Goal: Information Seeking & Learning: Learn about a topic

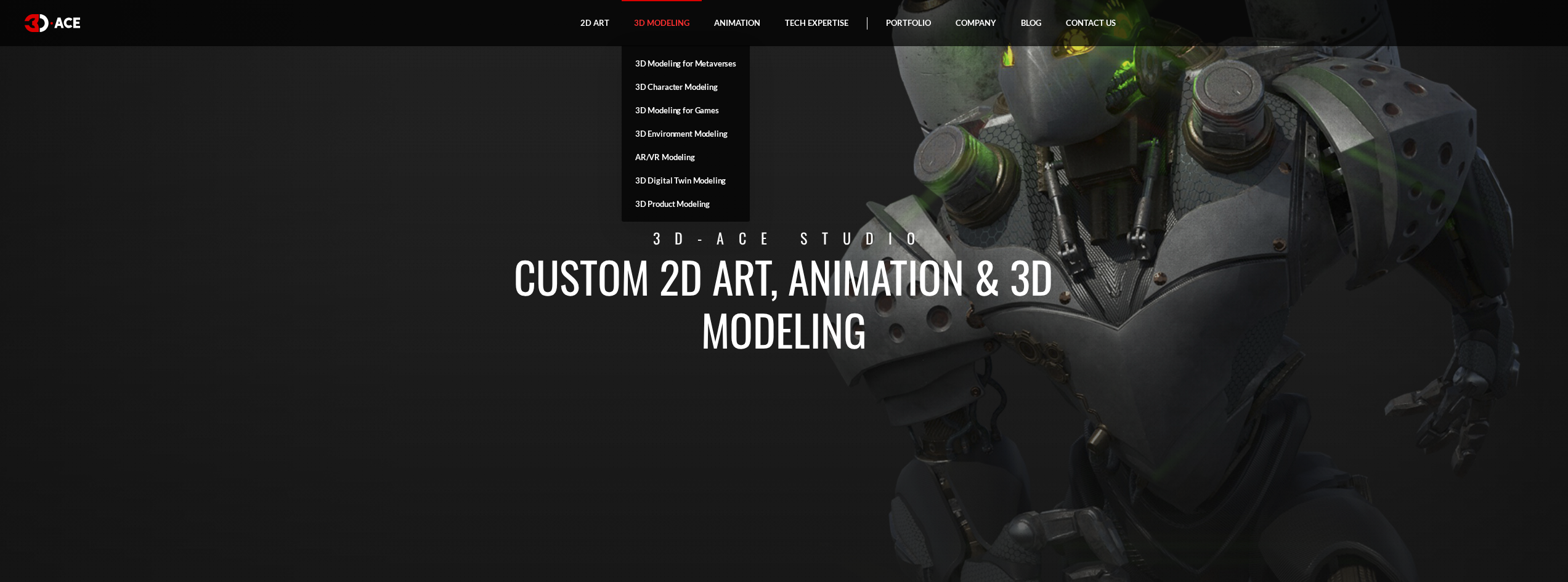
click at [673, 31] on link "3D Modeling" at bounding box center [662, 23] width 80 height 46
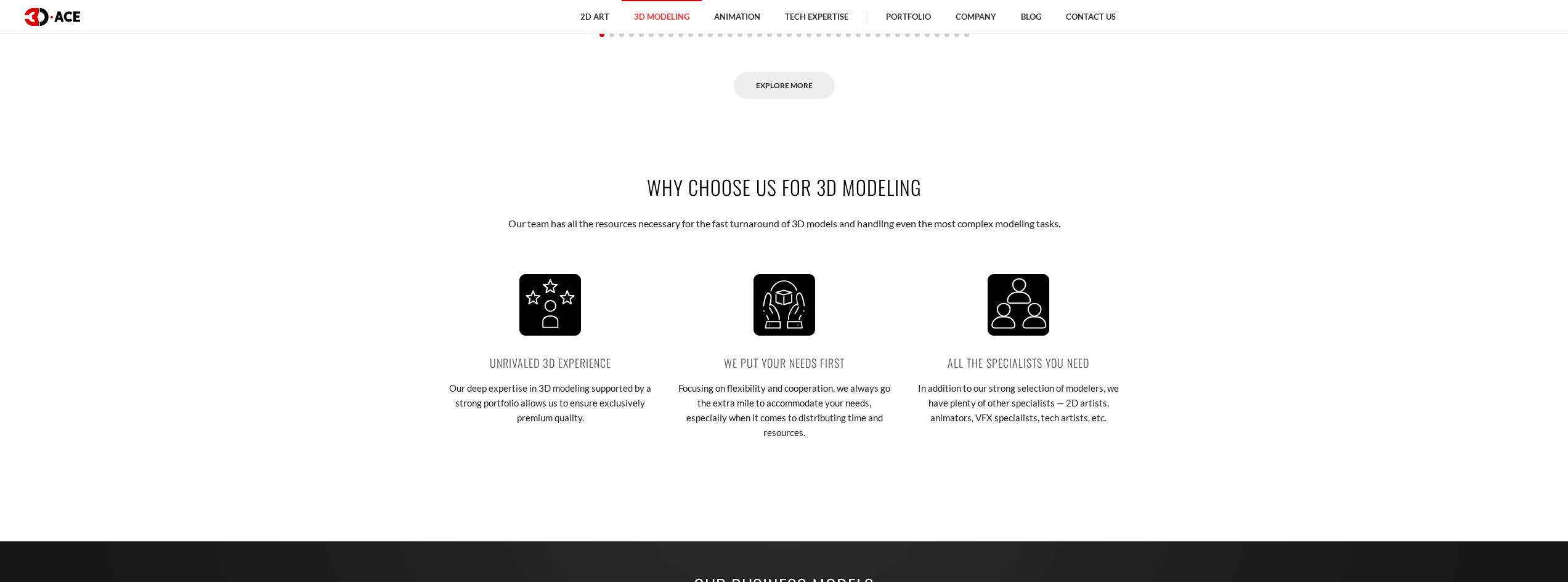
scroll to position [1787, 0]
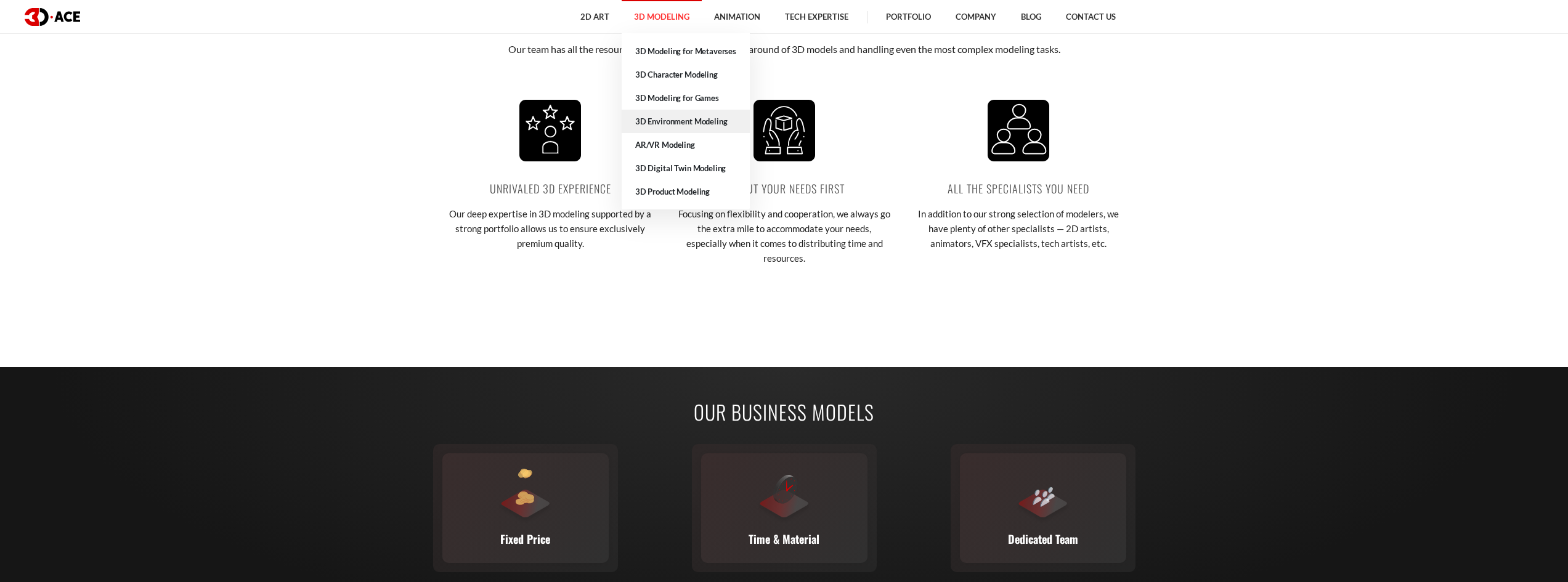
click at [702, 123] on link "3D Environment Modeling" at bounding box center [686, 122] width 128 height 24
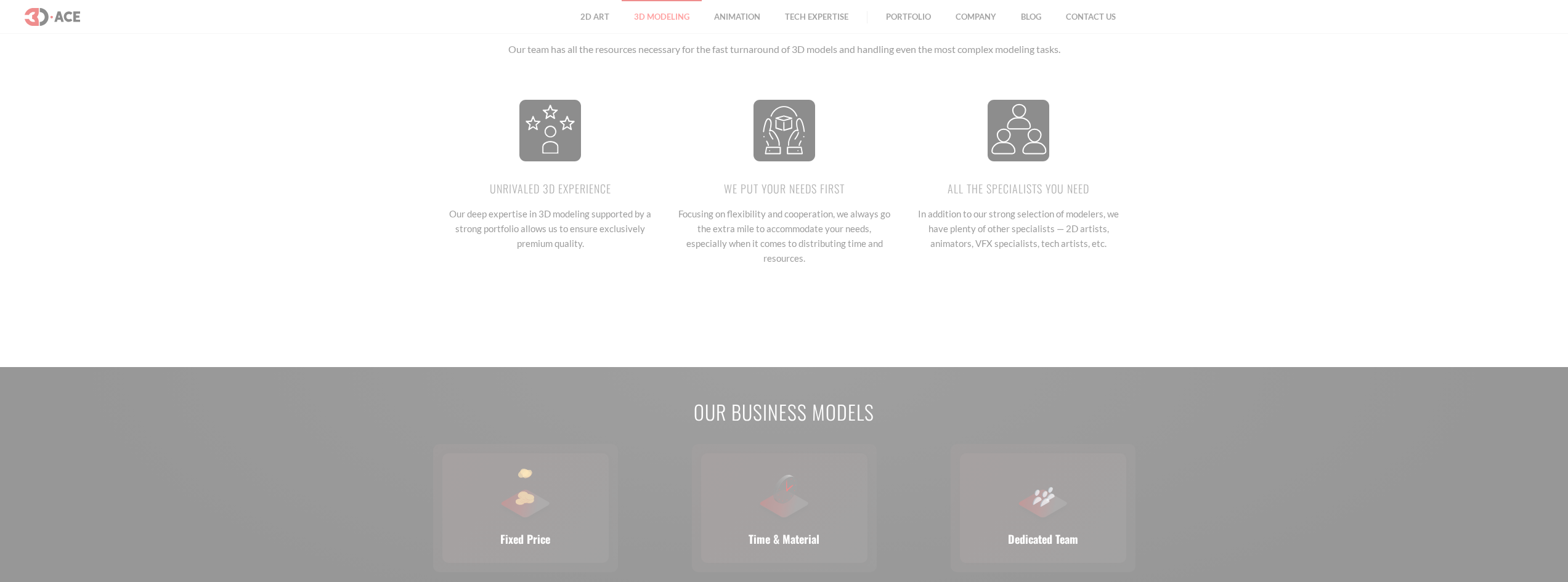
click at [702, 123] on div at bounding box center [784, 291] width 1568 height 582
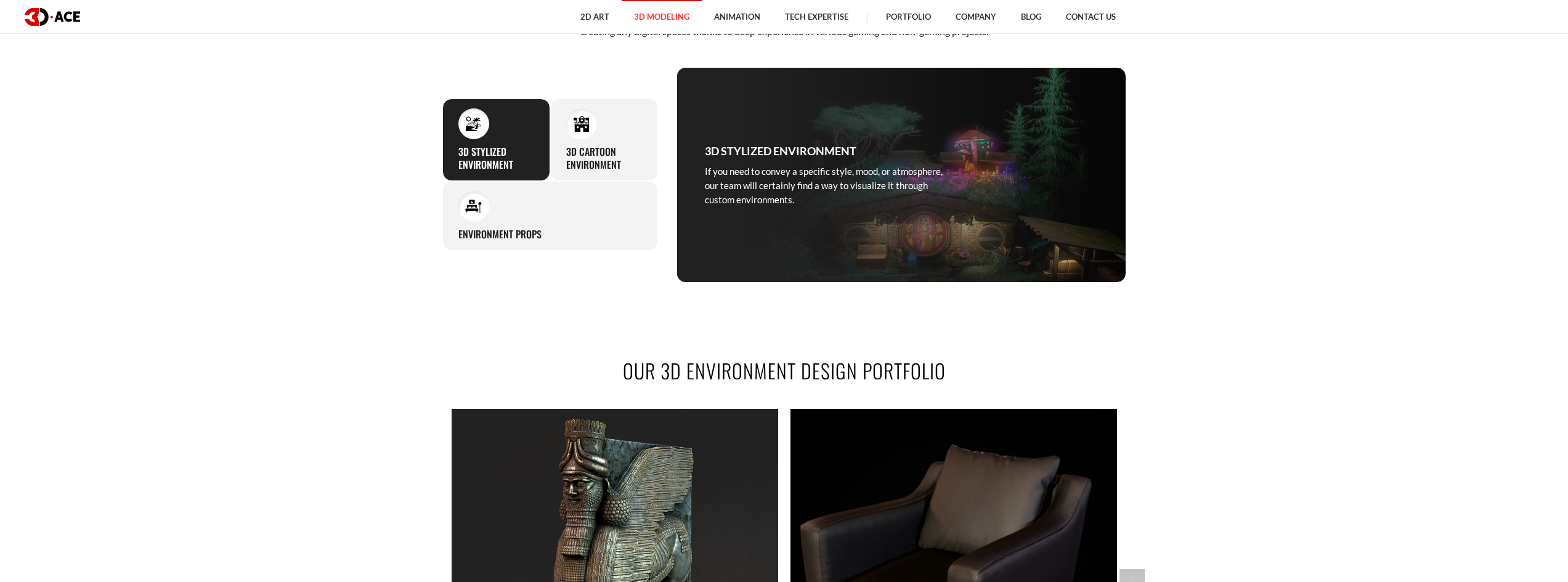
scroll to position [493, 0]
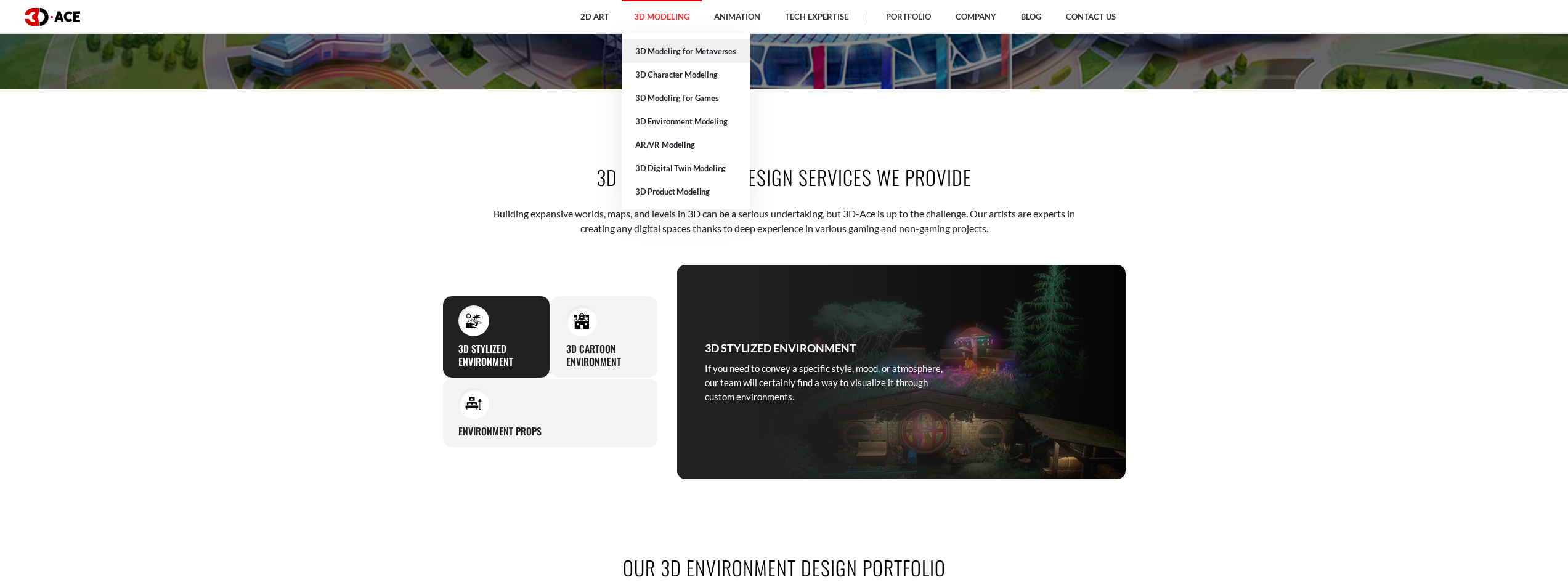
click at [674, 50] on link "3D Modeling for Metaverses" at bounding box center [686, 51] width 128 height 24
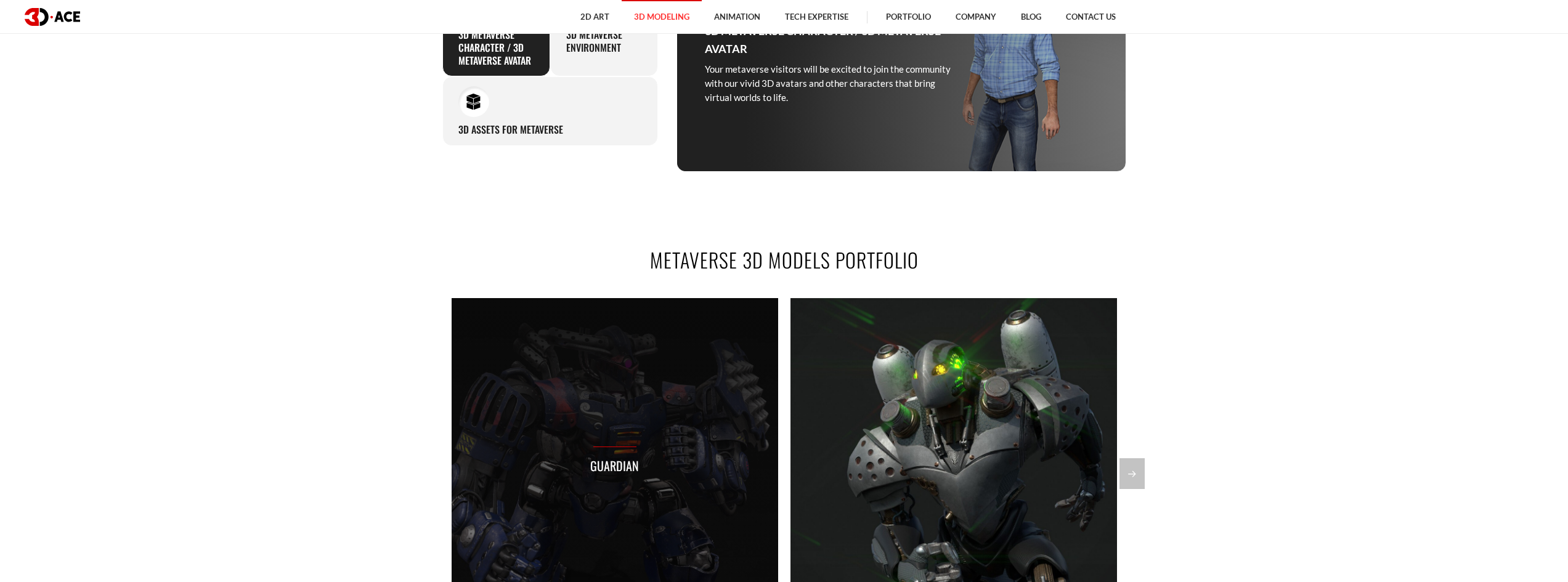
scroll to position [308, 0]
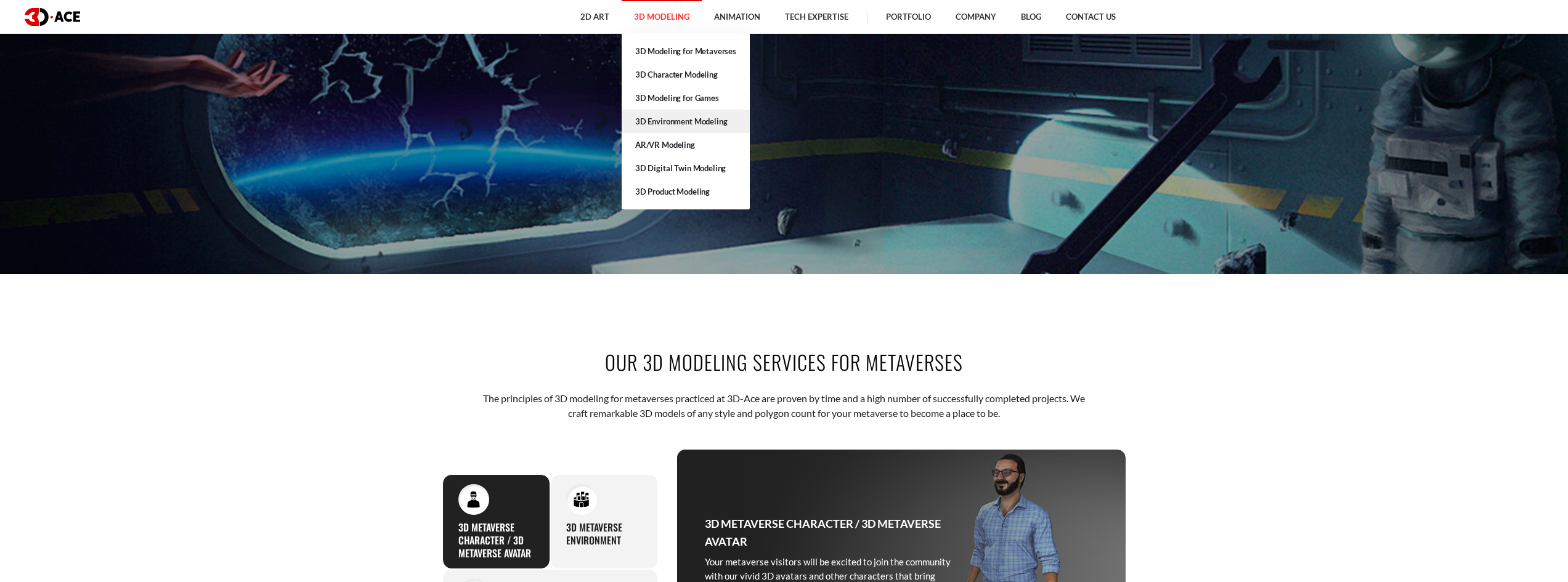
click at [696, 121] on link "3D Environment Modeling" at bounding box center [686, 122] width 128 height 24
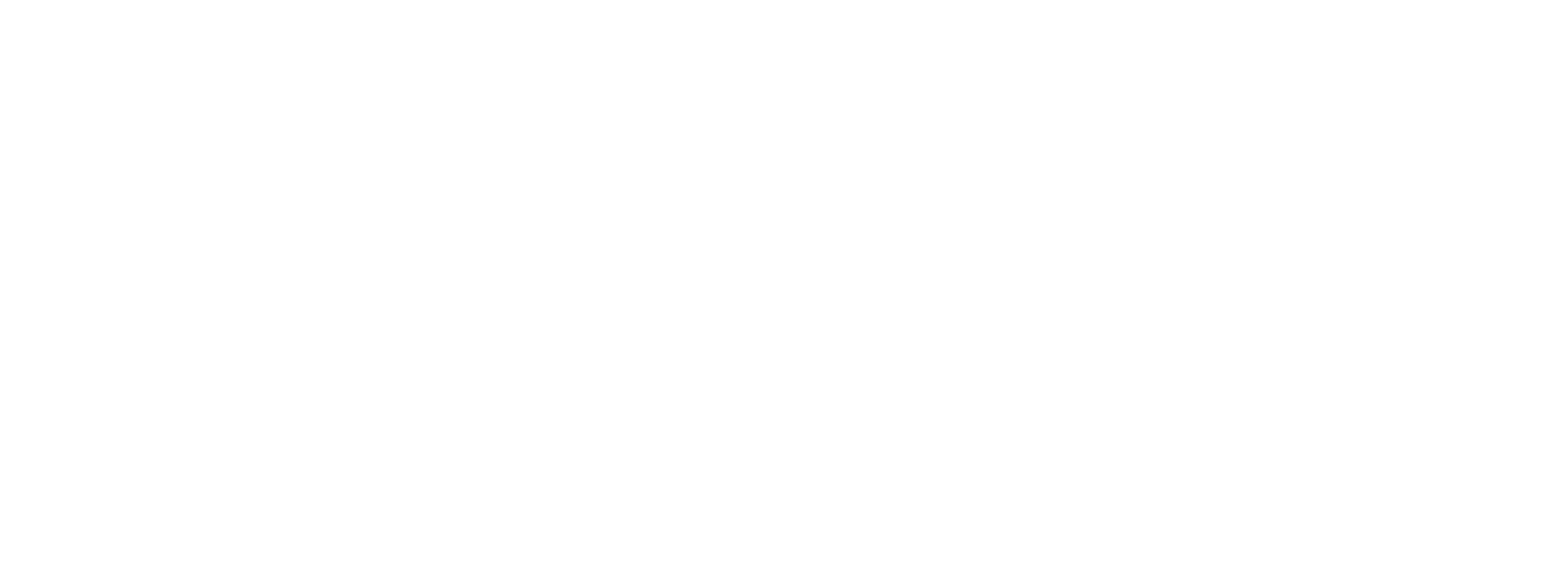
scroll to position [369, 0]
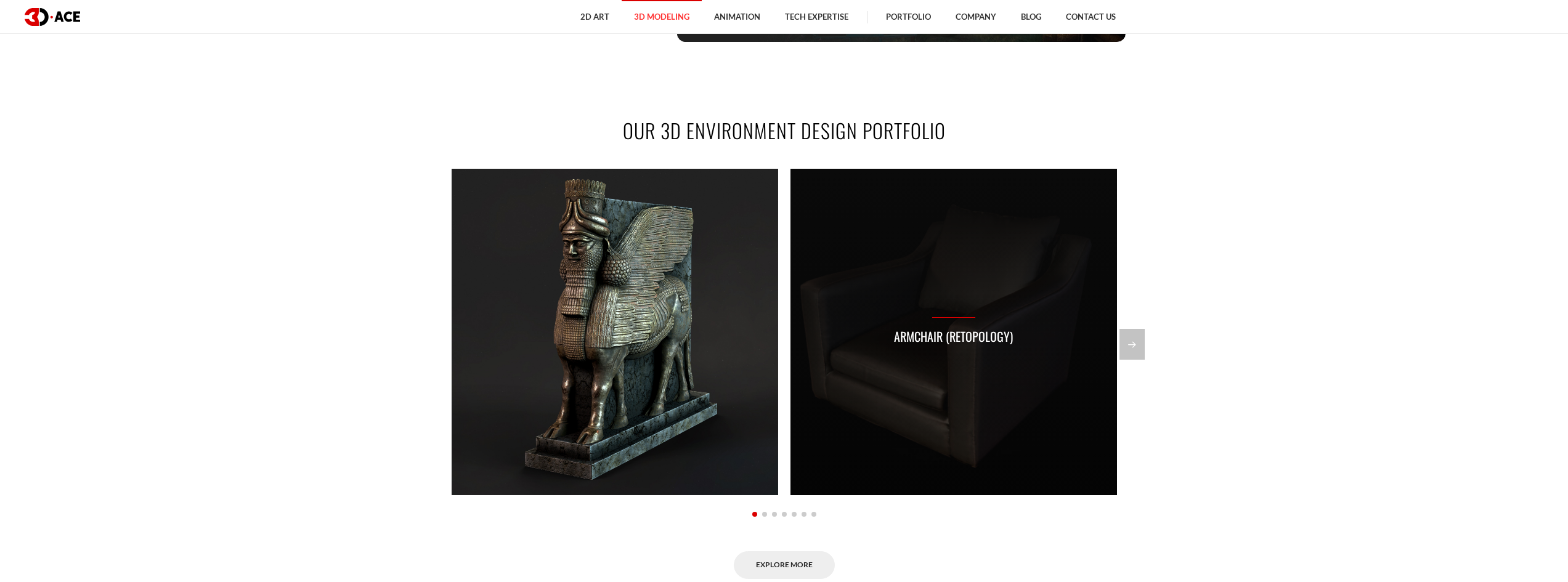
scroll to position [924, 0]
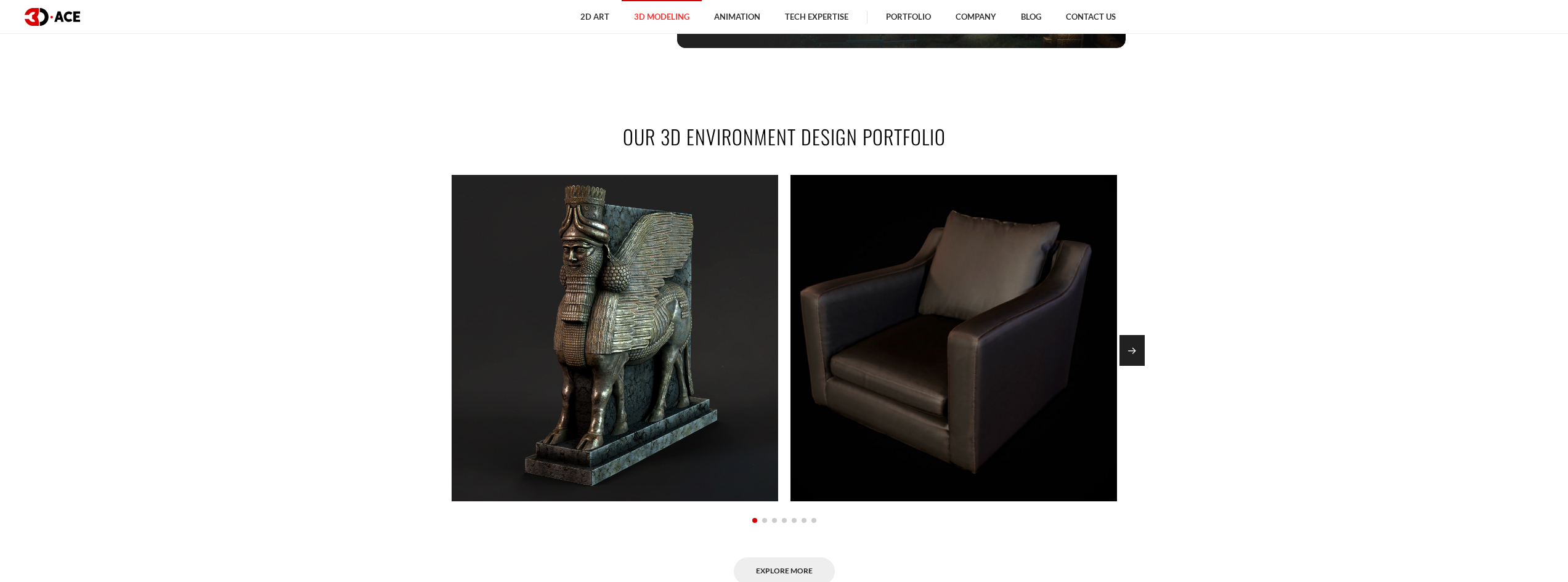
click at [1129, 360] on div "Next slide" at bounding box center [1132, 351] width 26 height 31
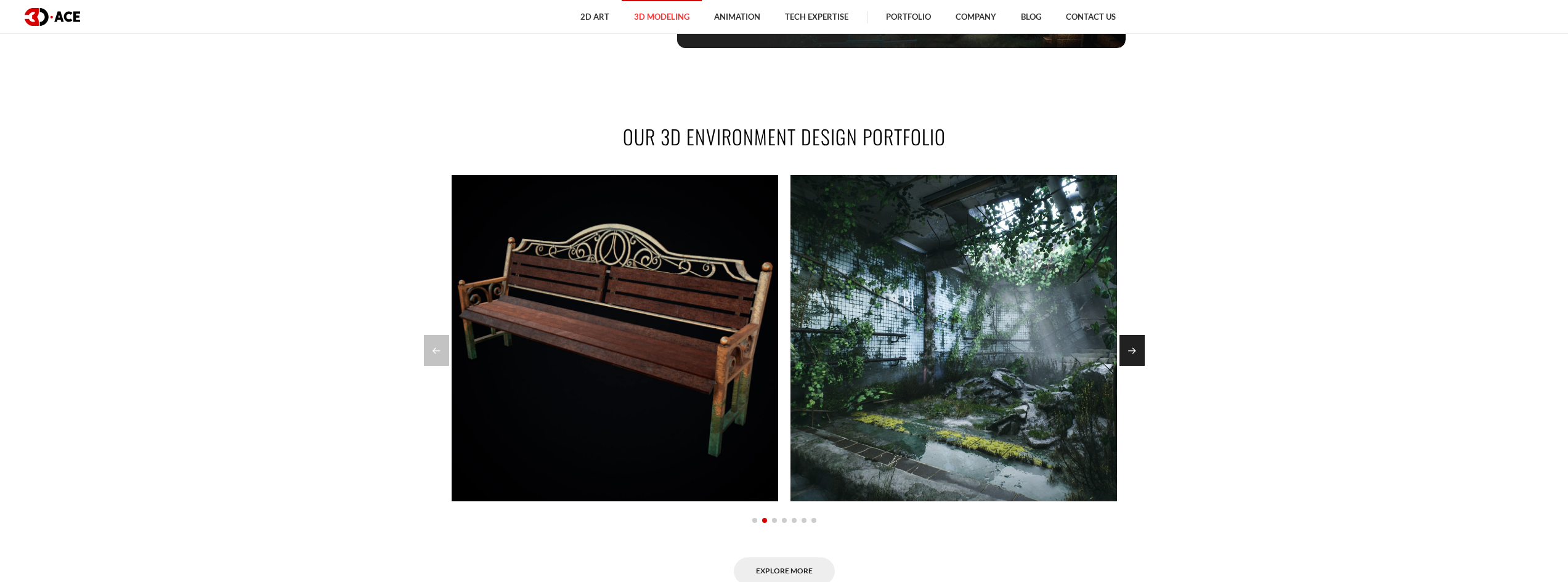
click at [1129, 358] on div "Next slide" at bounding box center [1132, 351] width 26 height 31
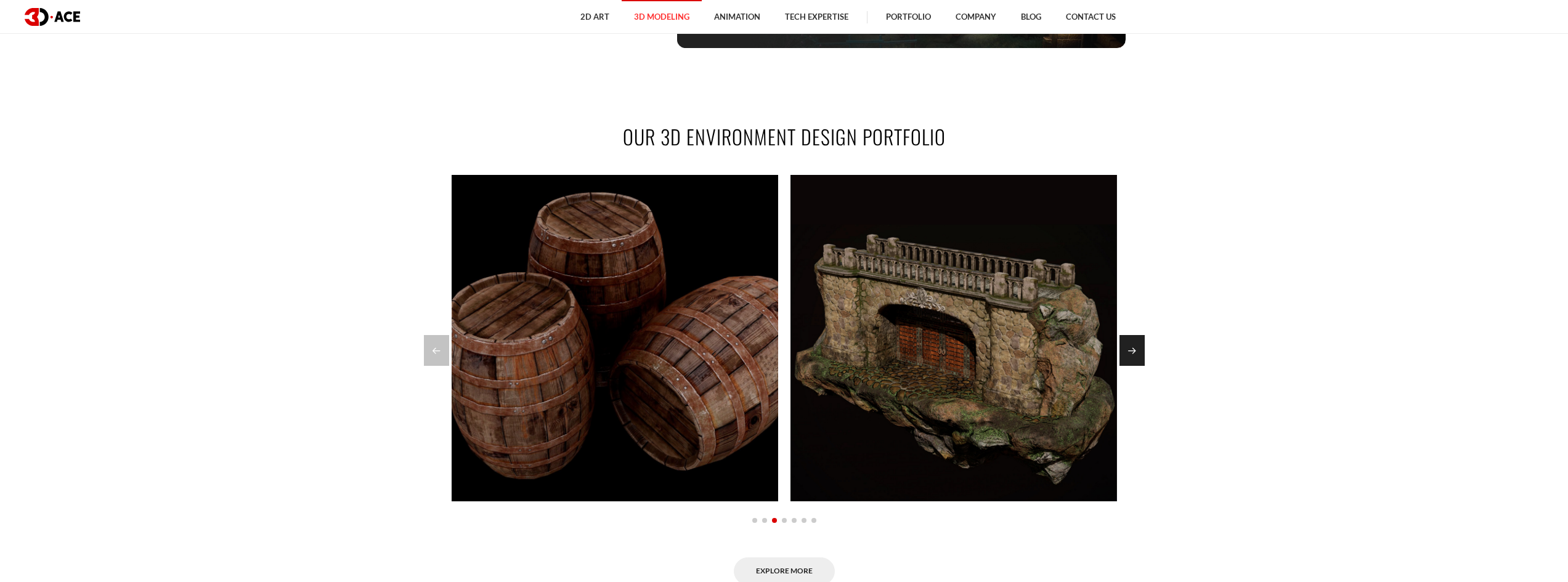
click at [1127, 358] on div "Next slide" at bounding box center [1132, 351] width 26 height 31
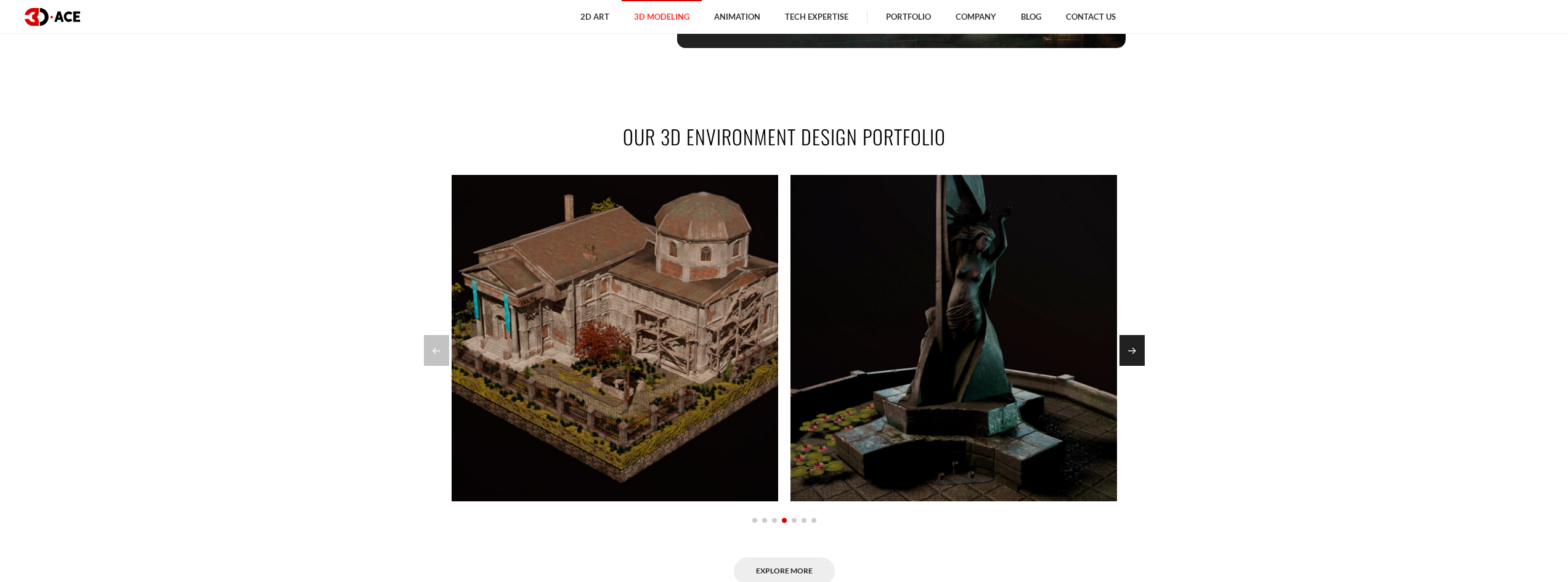
click at [1127, 357] on div "Next slide" at bounding box center [1132, 351] width 26 height 31
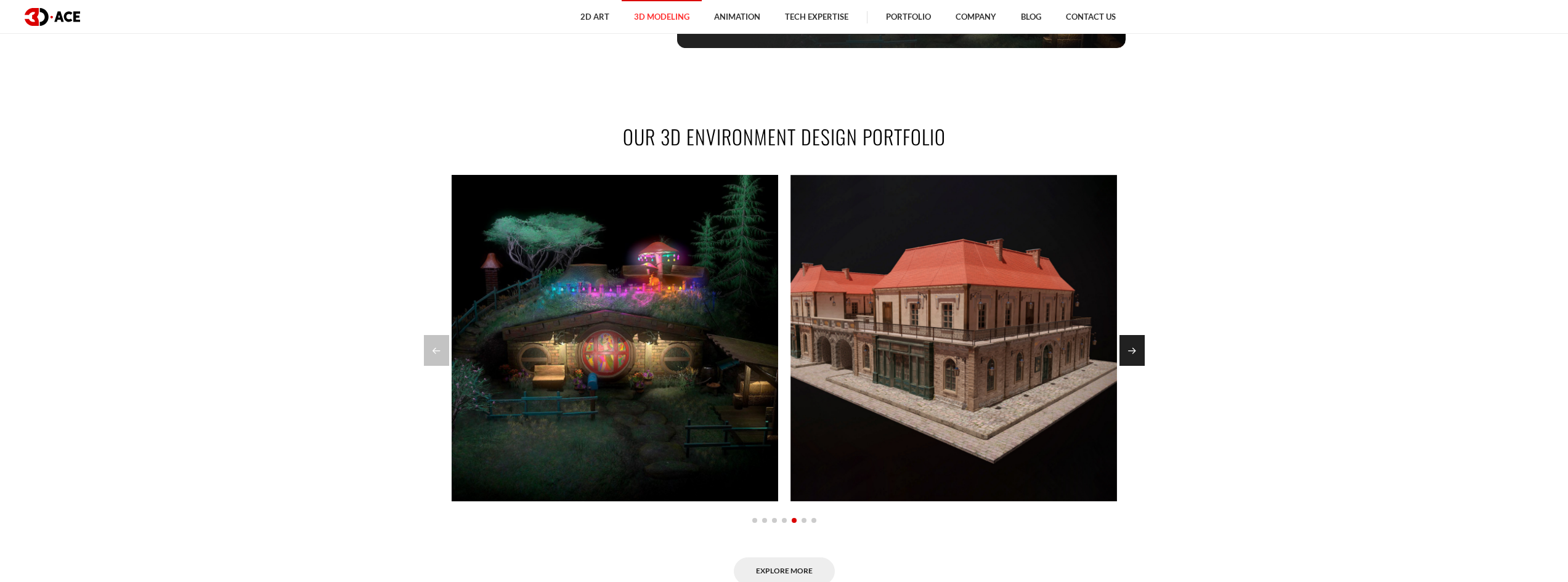
click at [1121, 352] on div "Next slide" at bounding box center [1132, 351] width 26 height 31
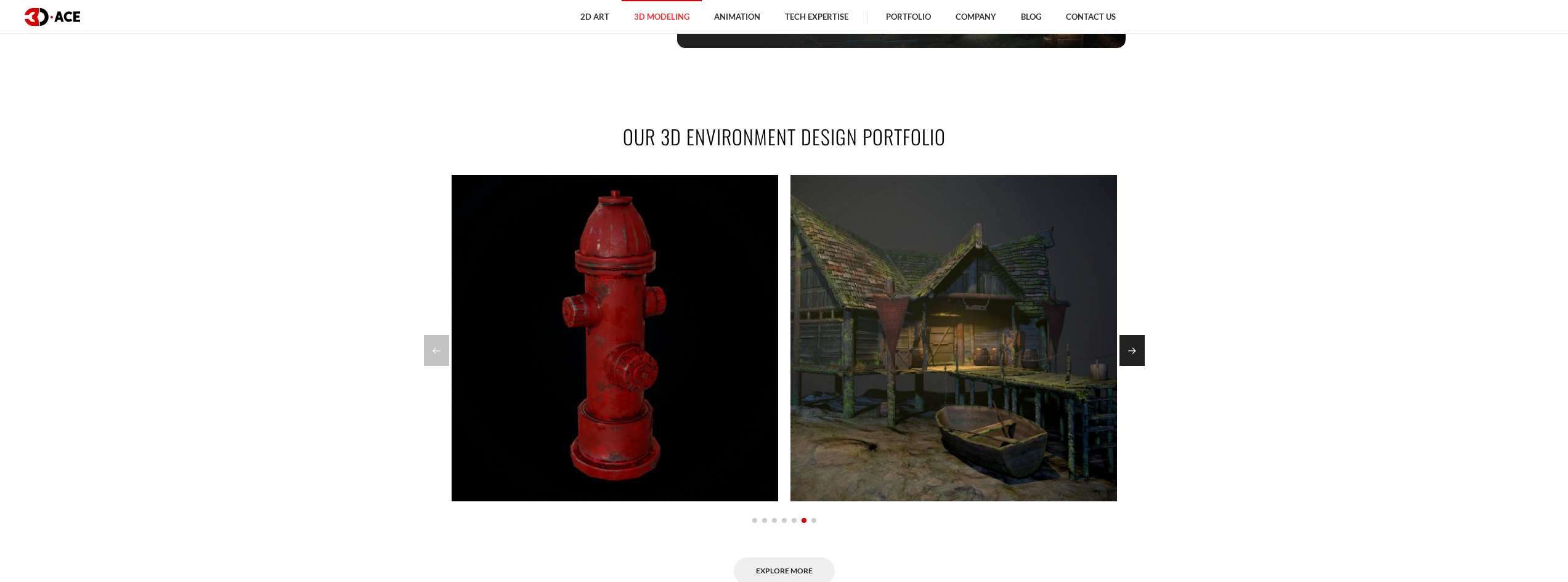
click at [1119, 351] on div "Next slide" at bounding box center [1132, 351] width 26 height 31
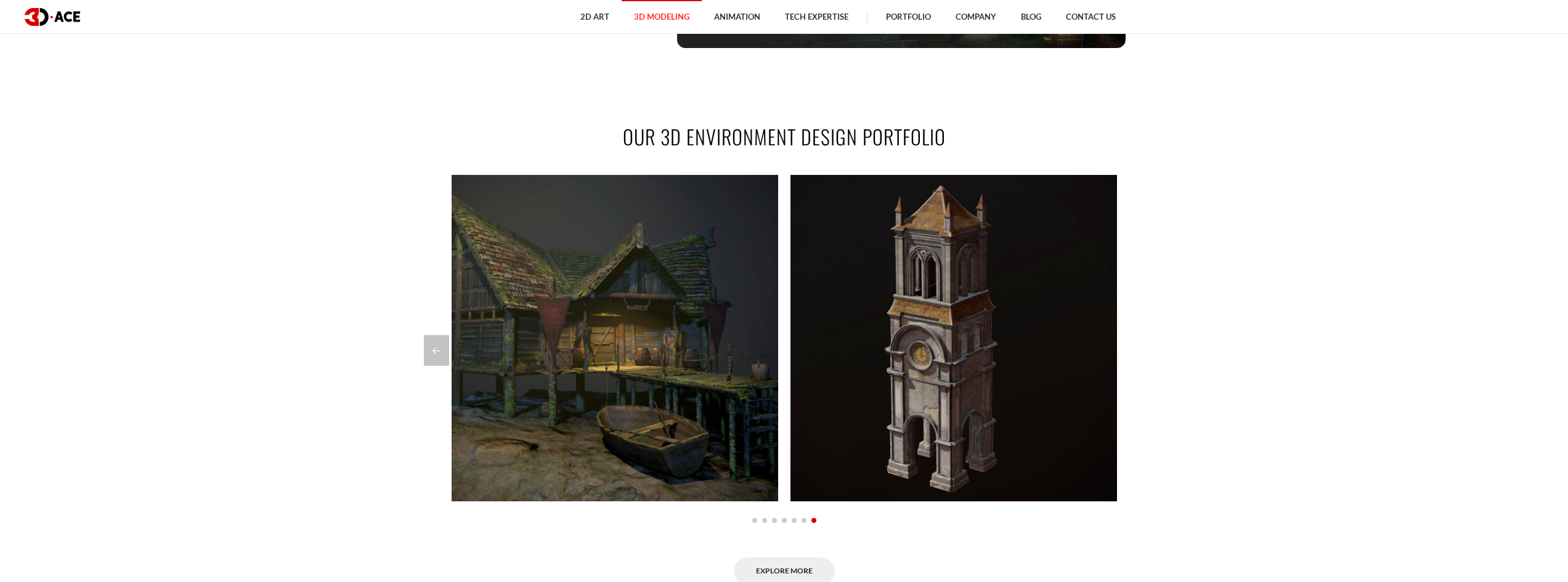
click at [1119, 349] on div at bounding box center [784, 351] width 721 height 31
click at [421, 345] on section "OUR 3D ENVIRONMENT DESIGN PORTFOLIO Lamassu lion statue Armchair (Retopology) B…" at bounding box center [784, 354] width 1568 height 537
click at [446, 351] on div "Previous slide" at bounding box center [436, 351] width 26 height 31
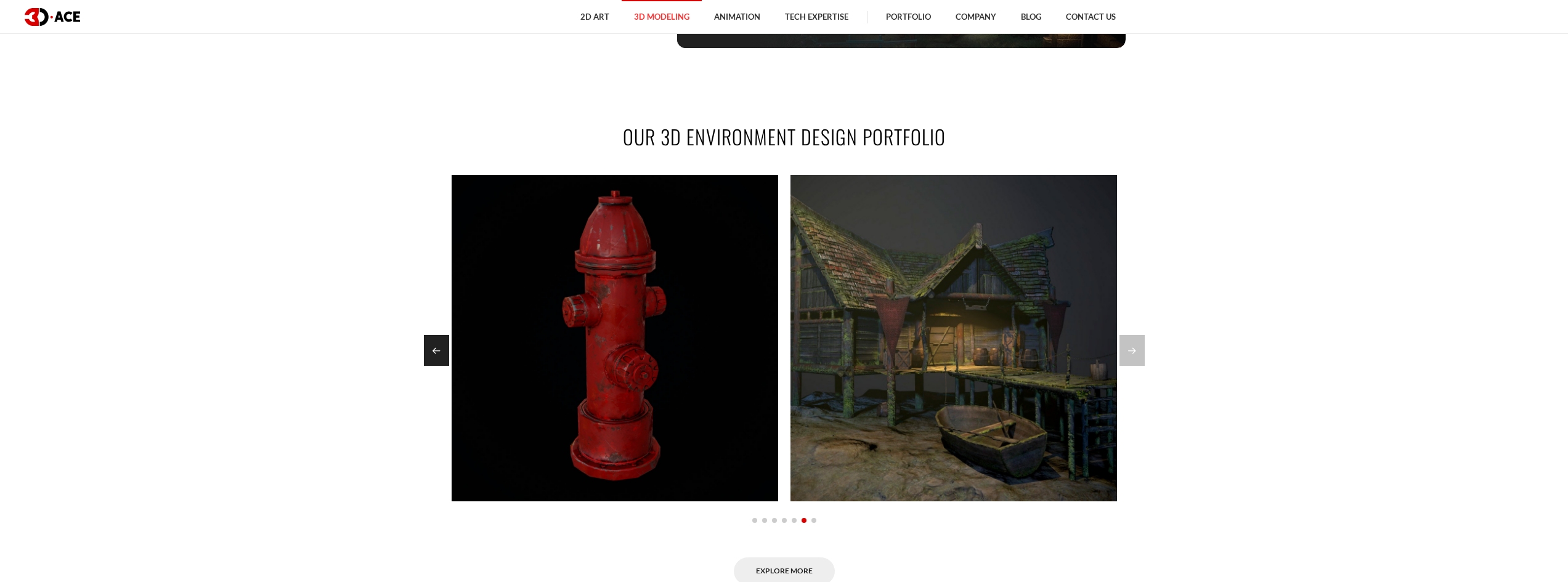
click at [441, 351] on div "Previous slide" at bounding box center [436, 351] width 26 height 31
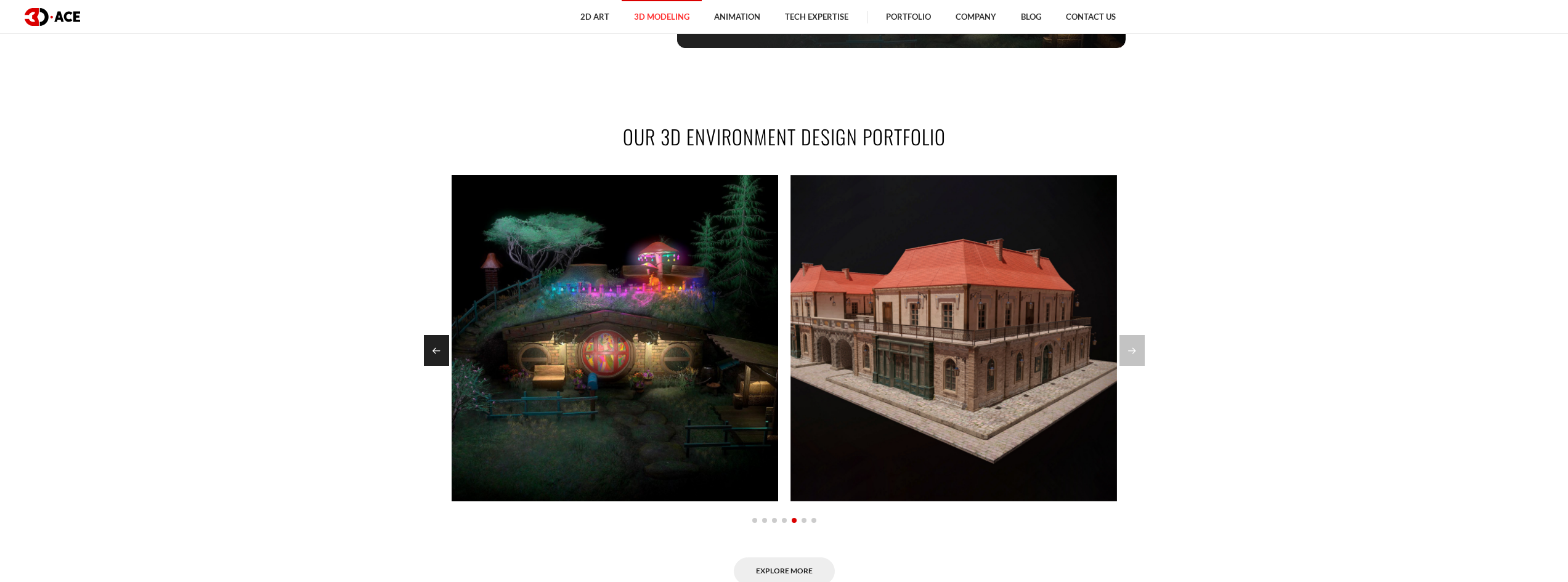
click at [441, 351] on div "Previous slide" at bounding box center [436, 351] width 26 height 31
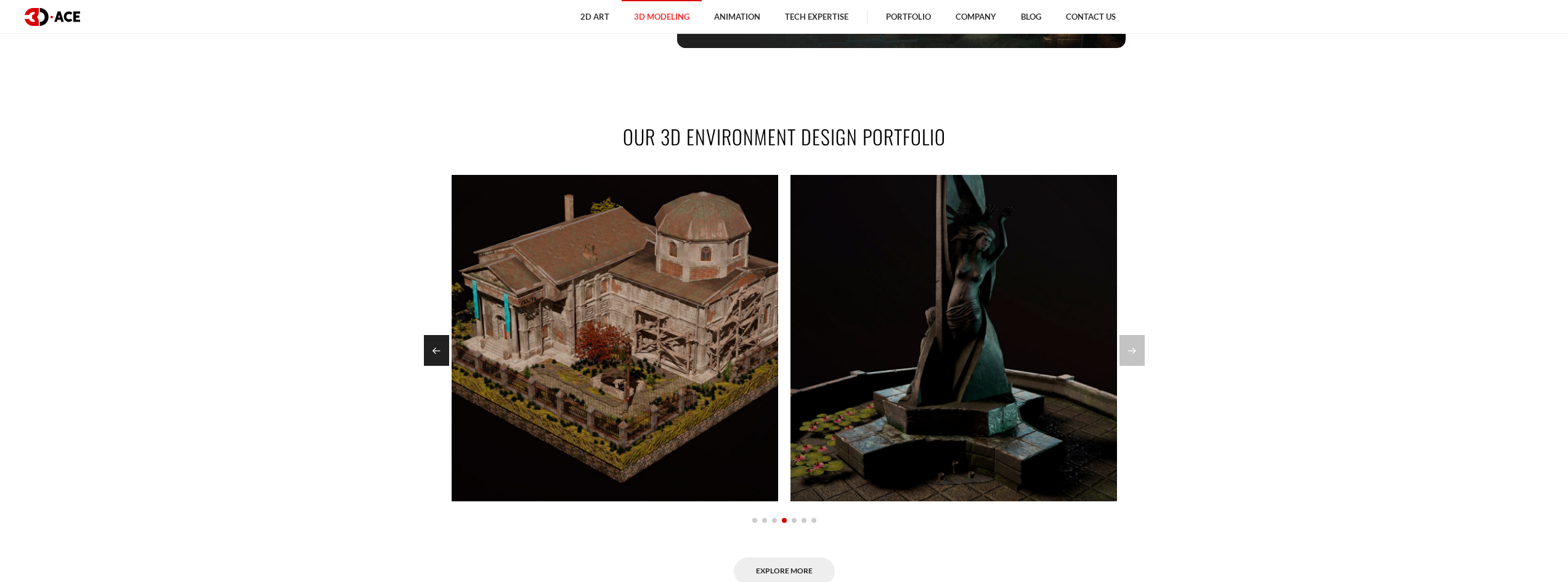
click at [441, 352] on div "Previous slide" at bounding box center [436, 351] width 26 height 31
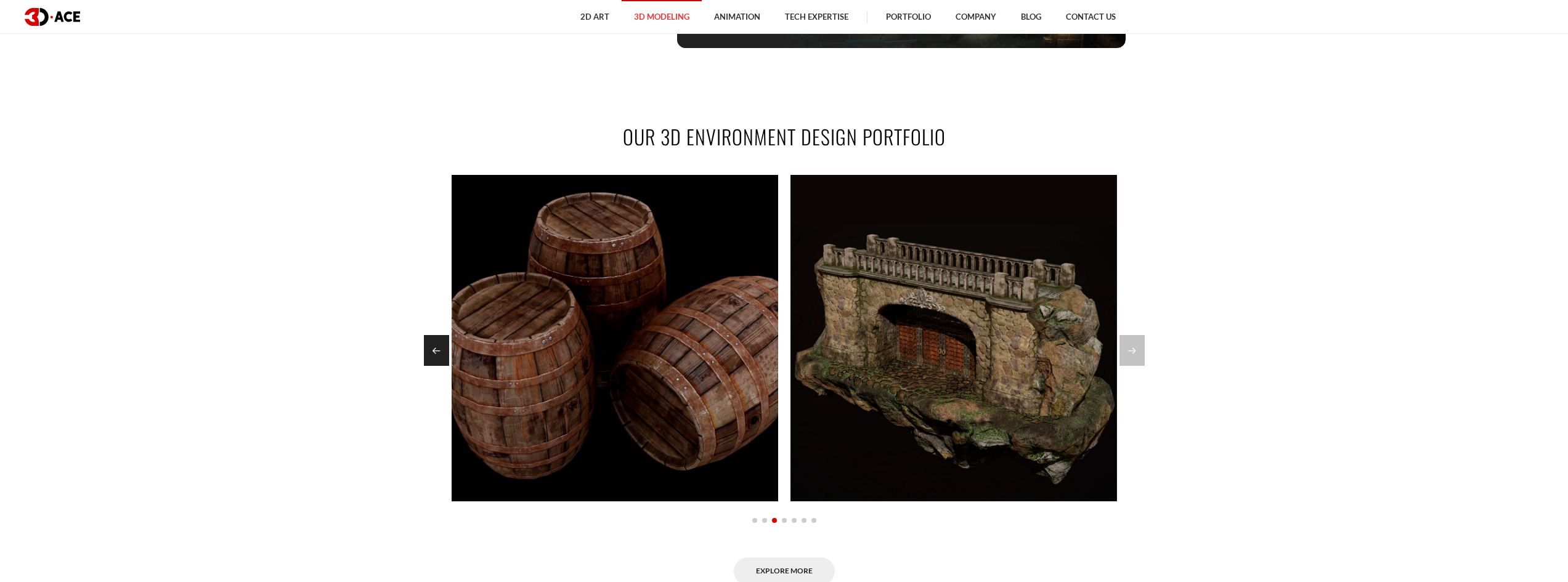
click at [441, 351] on div "Previous slide" at bounding box center [436, 351] width 26 height 31
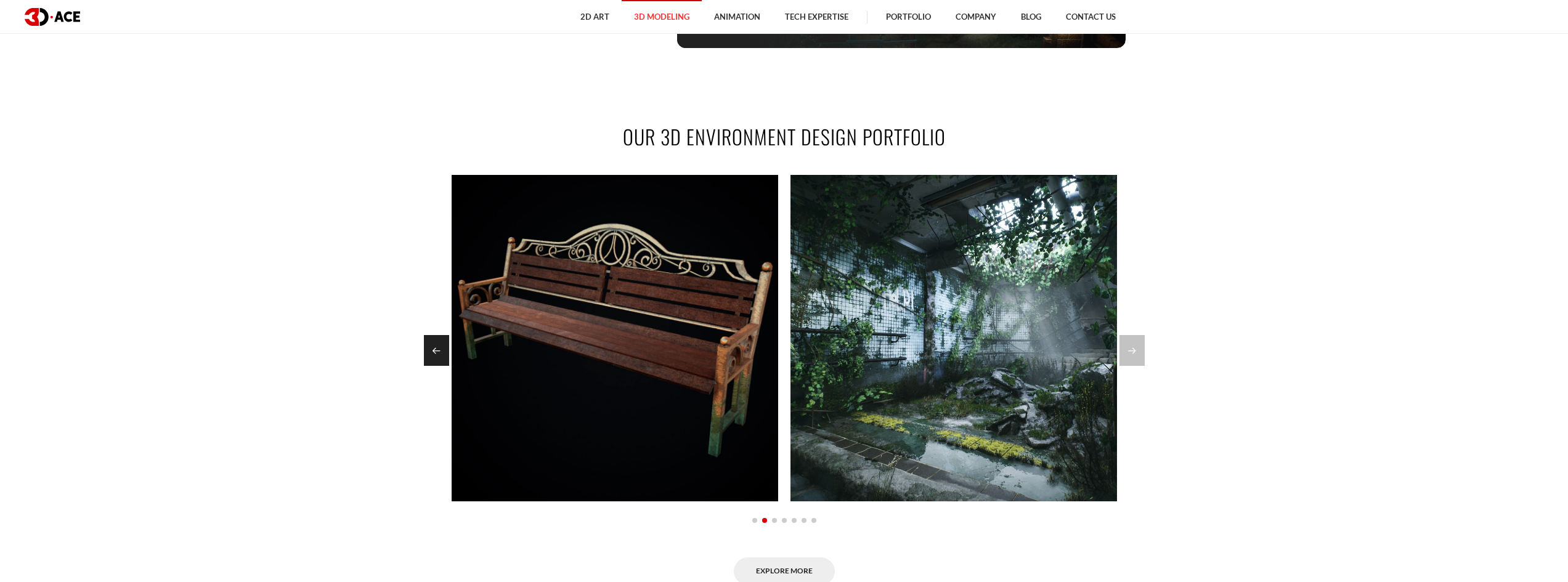
click at [441, 351] on div "Previous slide" at bounding box center [436, 351] width 26 height 31
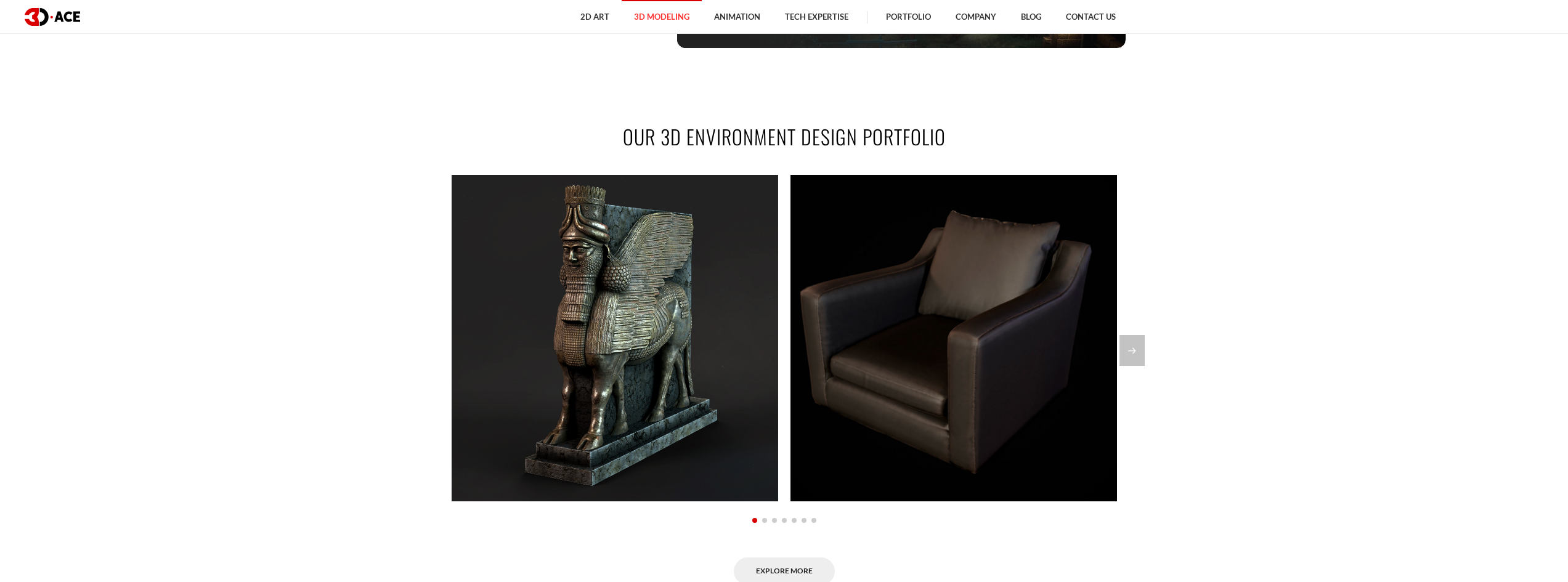
click at [441, 347] on div at bounding box center [784, 351] width 721 height 31
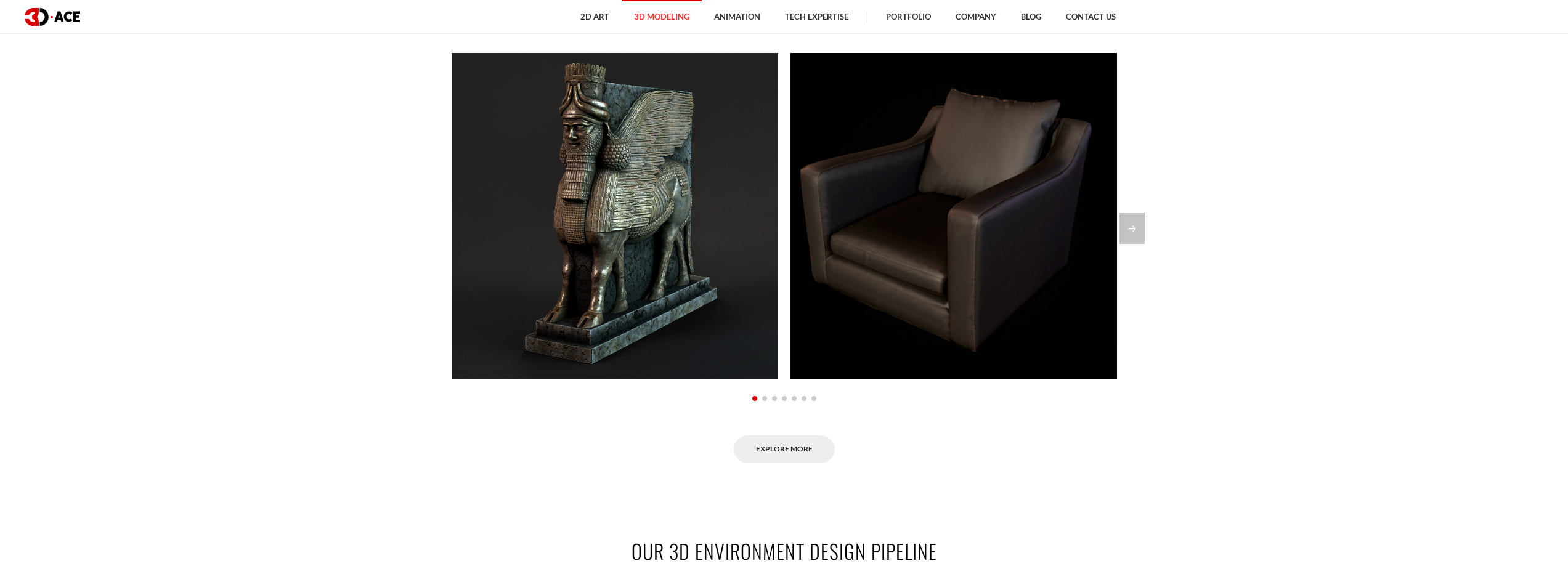
scroll to position [1048, 0]
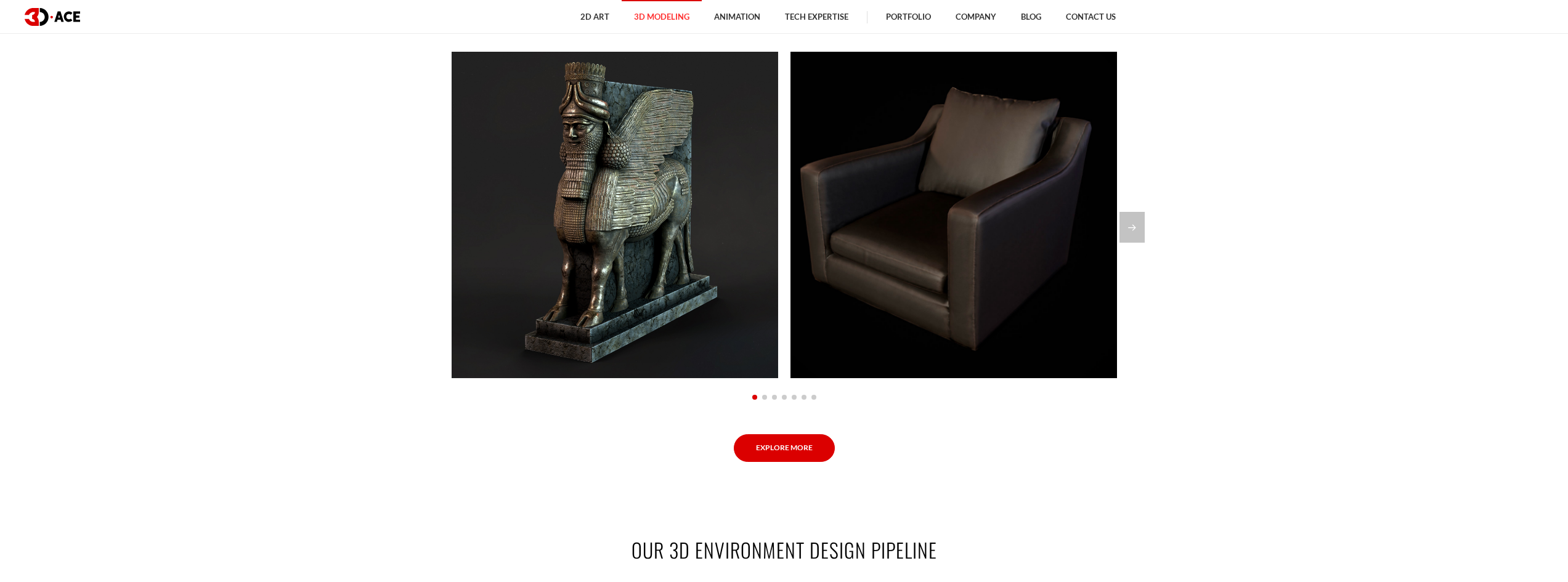
click at [787, 447] on link "Explore More" at bounding box center [784, 448] width 101 height 27
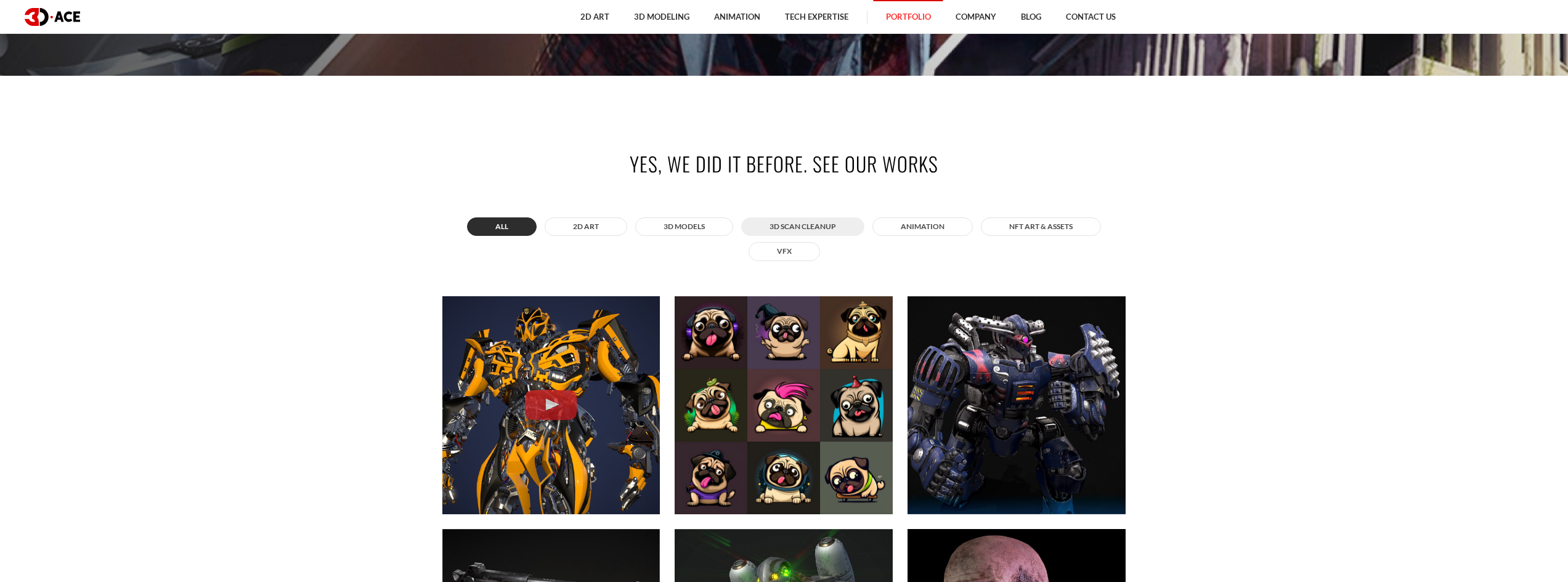
scroll to position [308, 0]
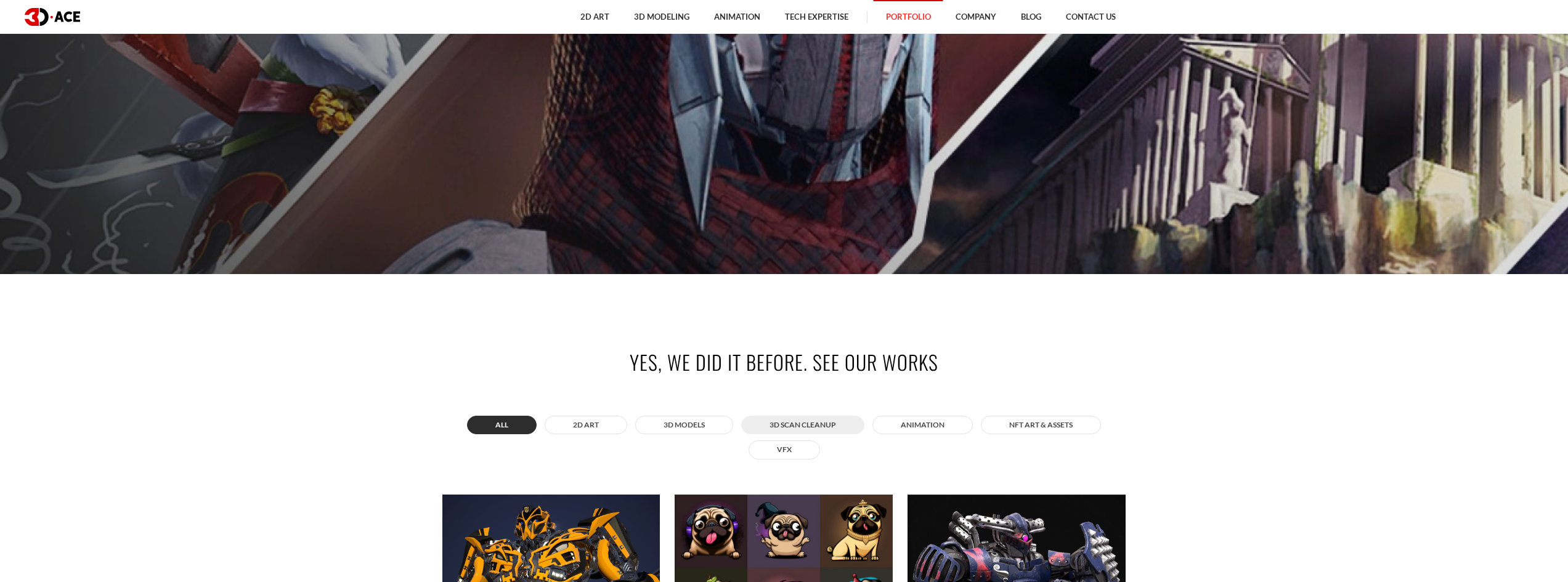
click at [828, 422] on button "3D Scan Cleanup" at bounding box center [802, 425] width 123 height 18
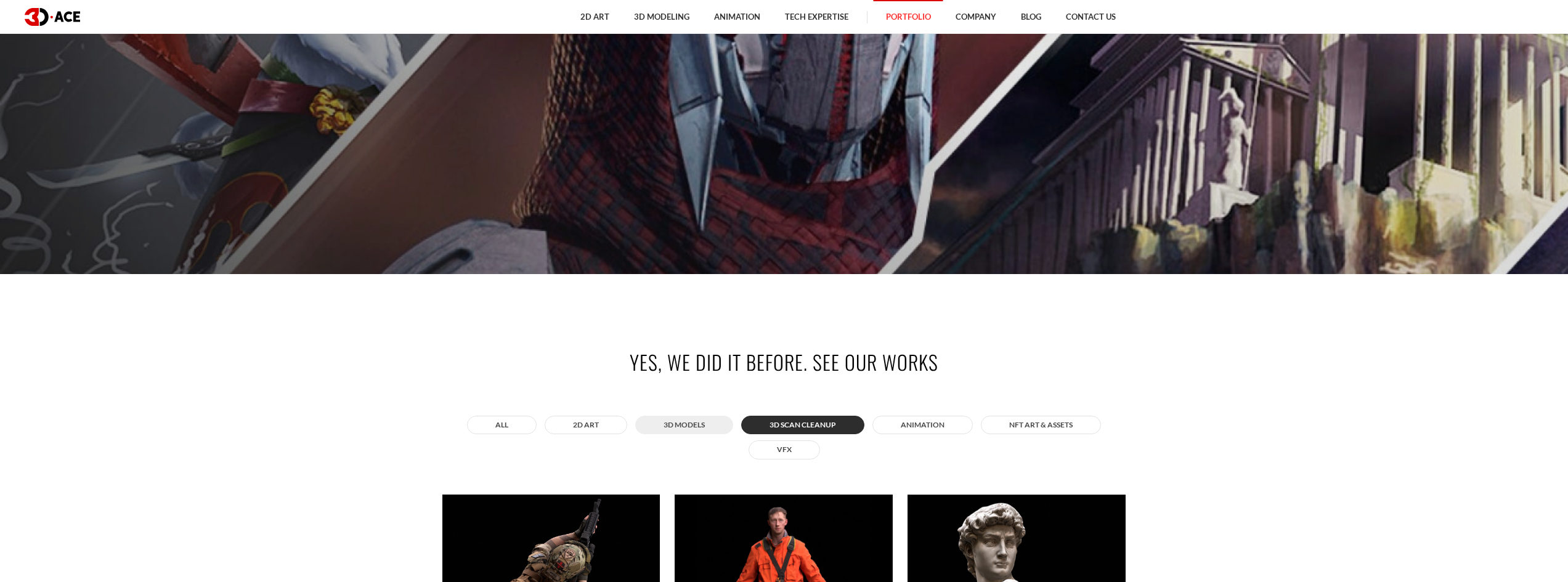
click at [686, 426] on button "3D MODELS" at bounding box center [684, 425] width 98 height 18
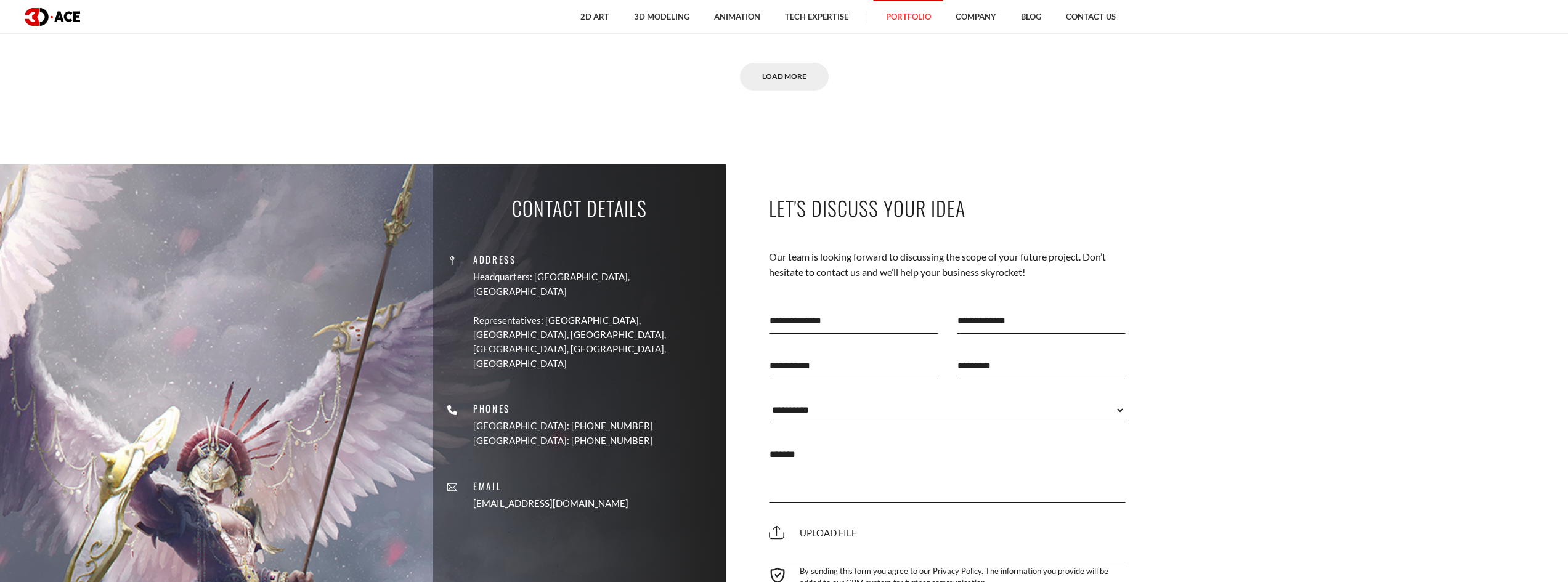
scroll to position [6161, 0]
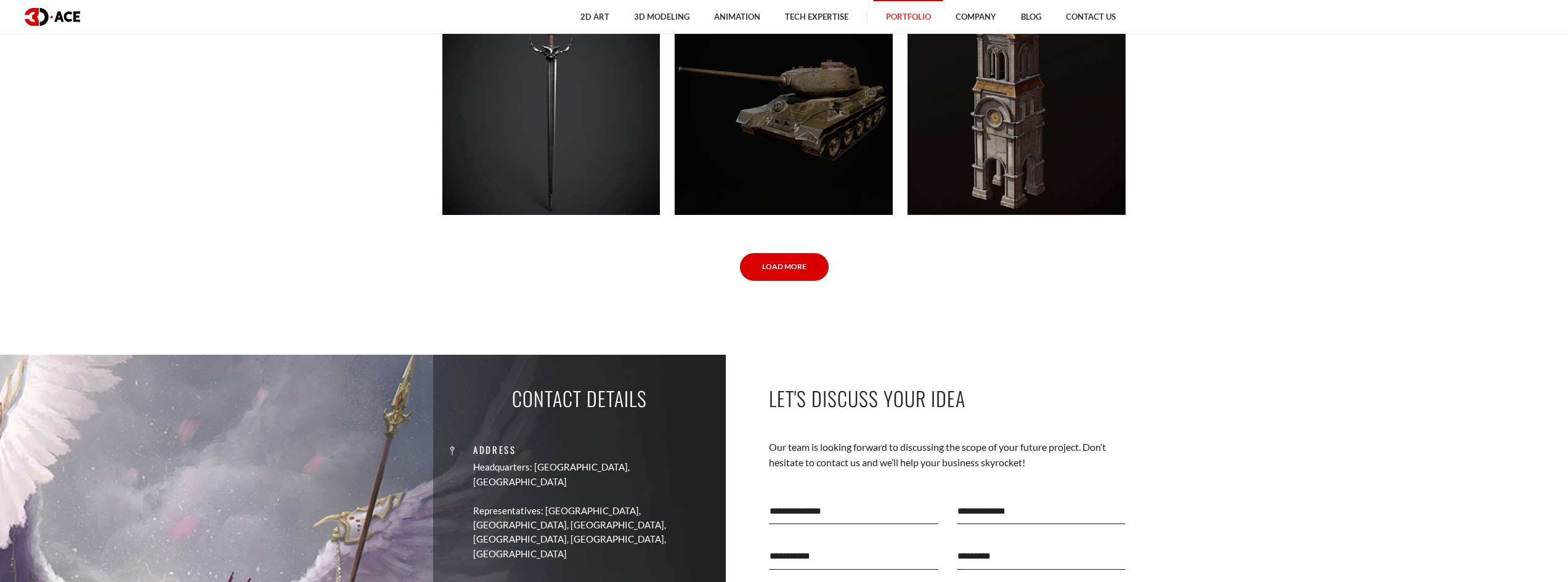
click at [793, 267] on link "Load More" at bounding box center [785, 267] width 89 height 27
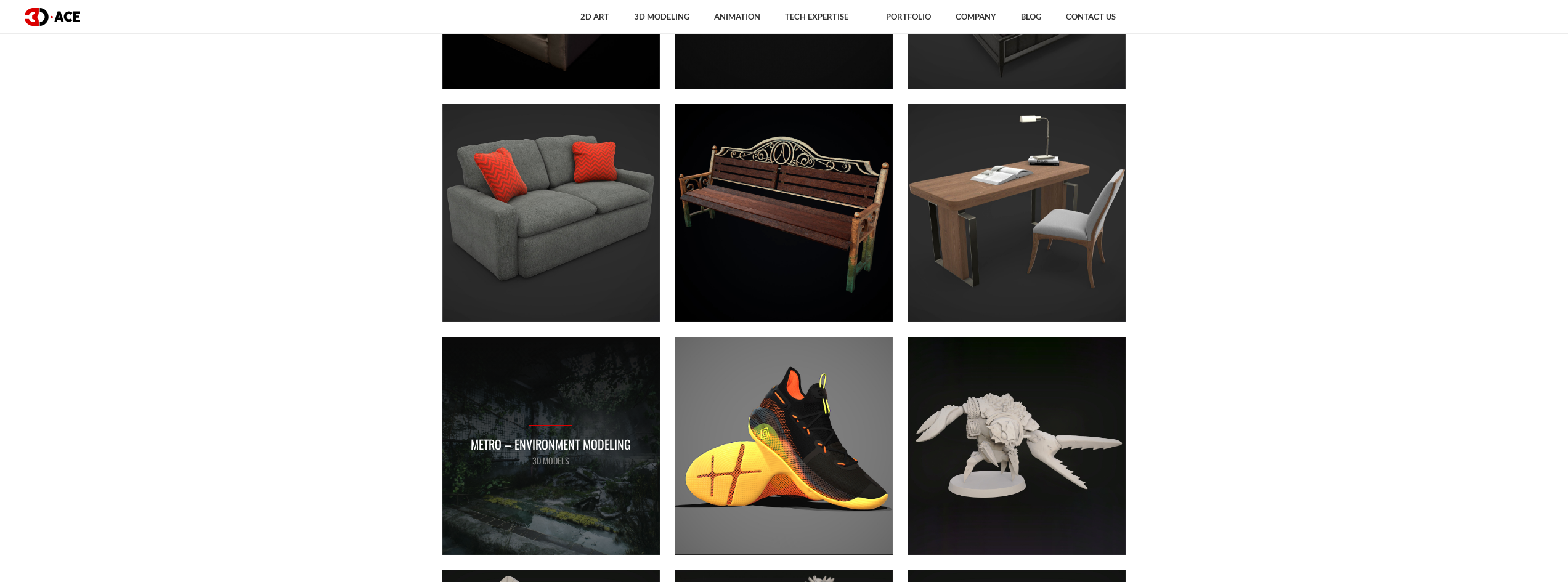
scroll to position [3568, 0]
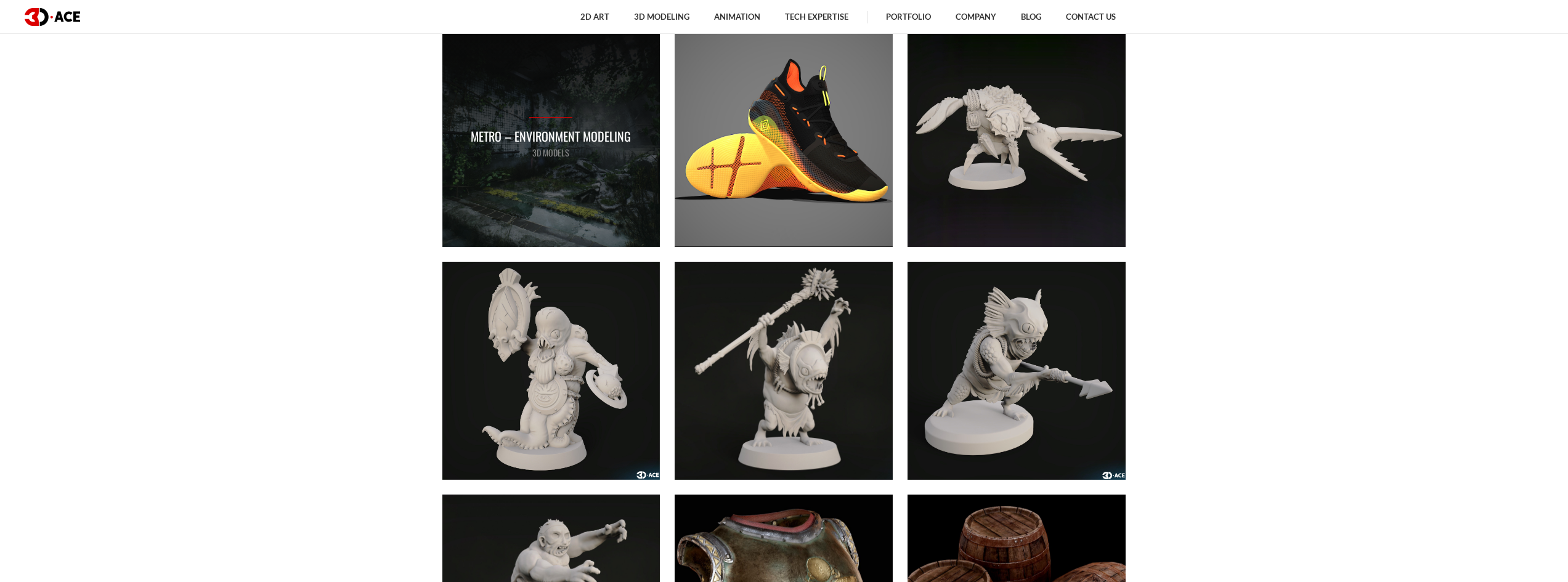
click at [609, 173] on div "Metro – Environment modeling 3D MODELS" at bounding box center [552, 138] width 218 height 218
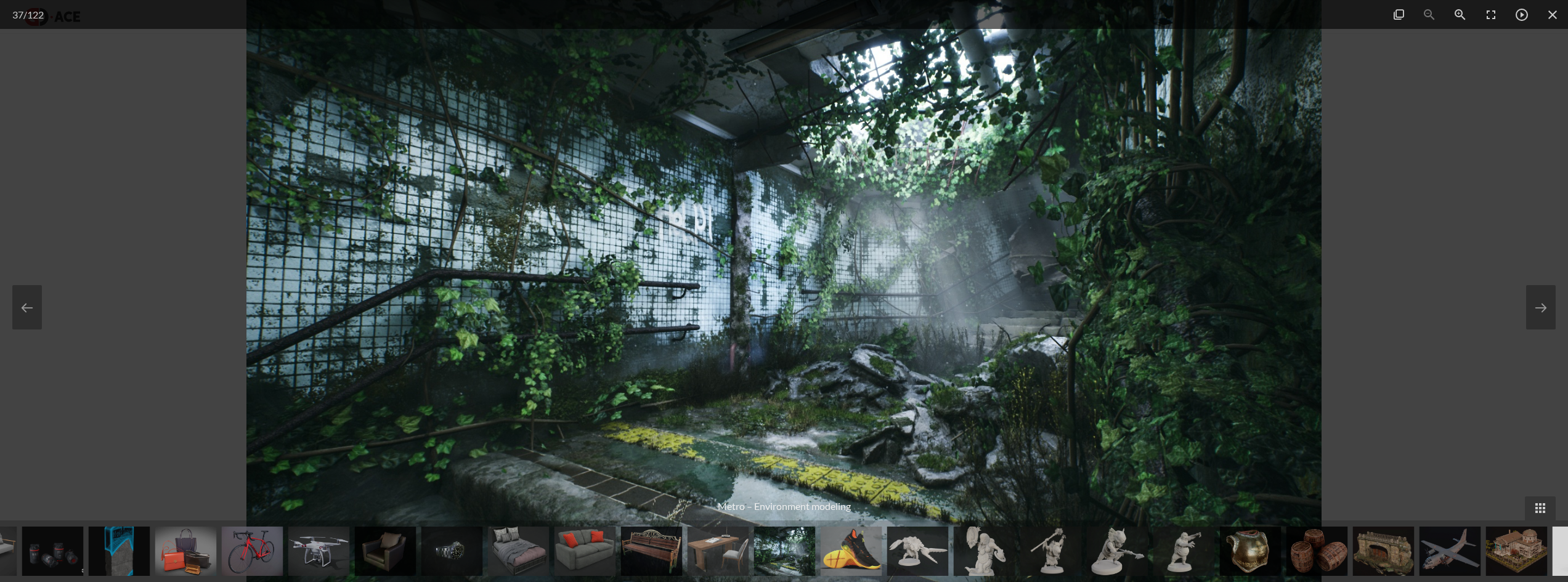
scroll to position [3938, 0]
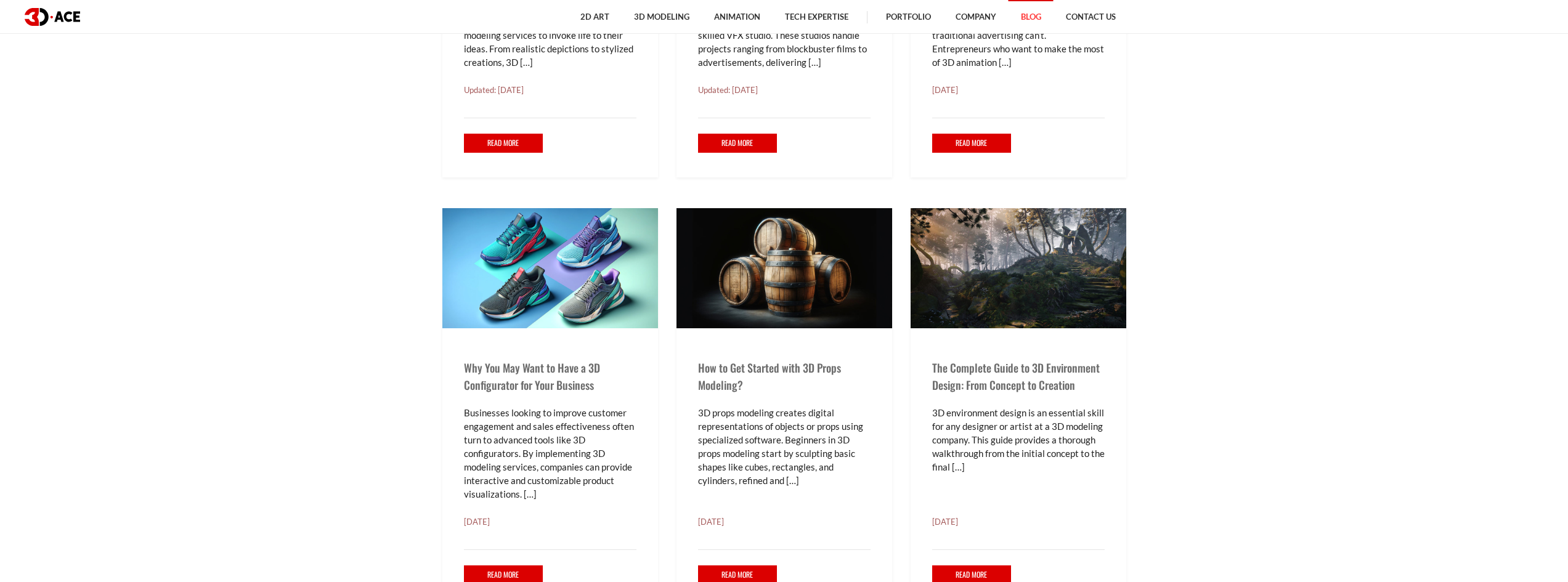
scroll to position [1479, 0]
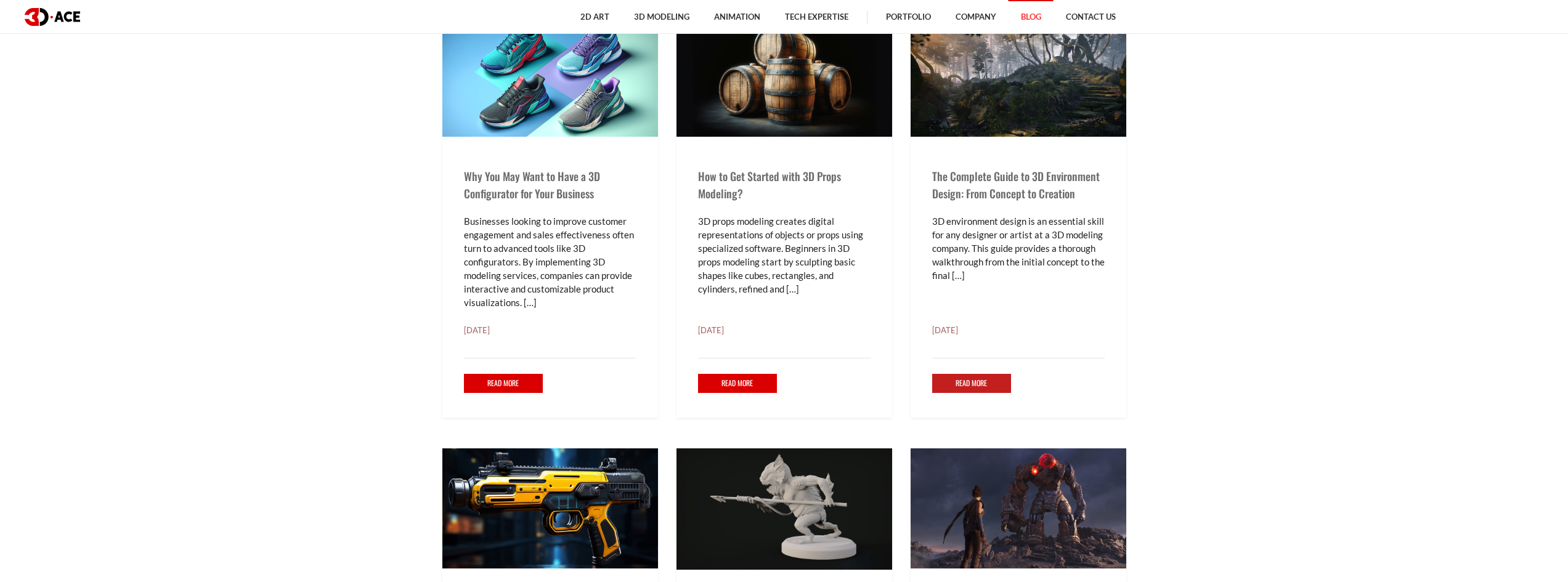
click at [988, 375] on link "Read More" at bounding box center [972, 383] width 80 height 19
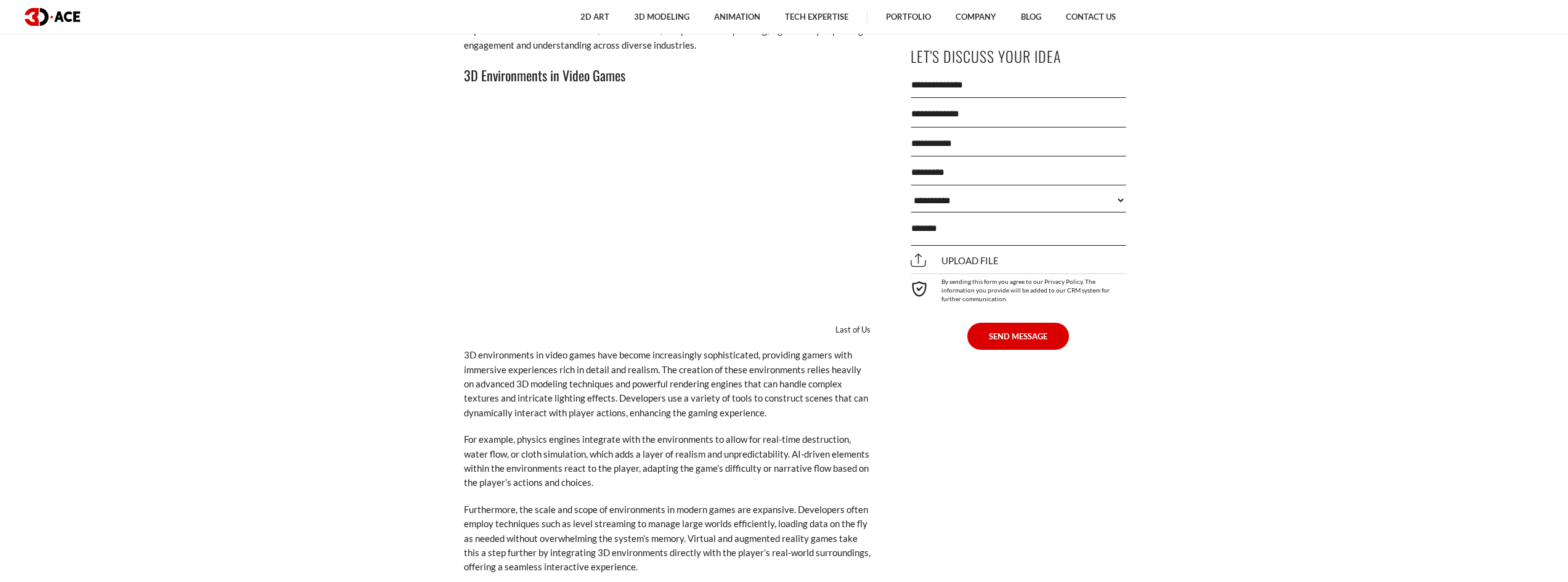
scroll to position [8379, 0]
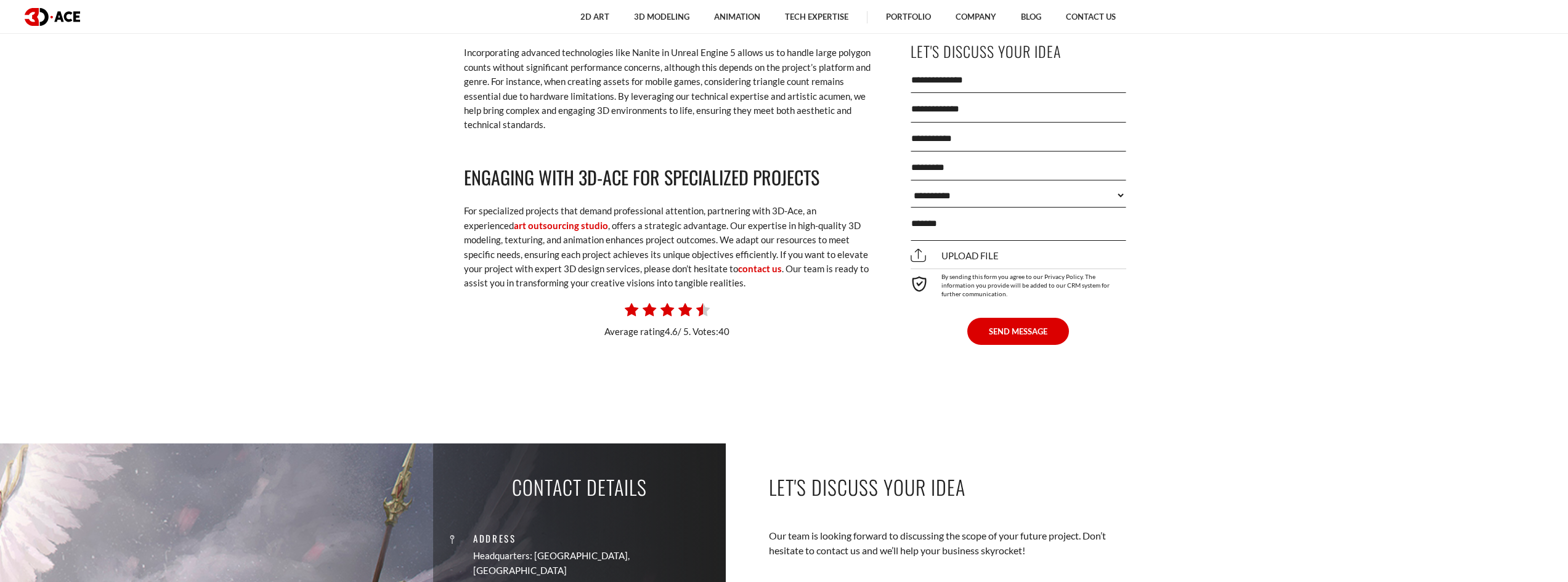
drag, startPoint x: 1397, startPoint y: 83, endPoint x: 1384, endPoint y: 107, distance: 27.3
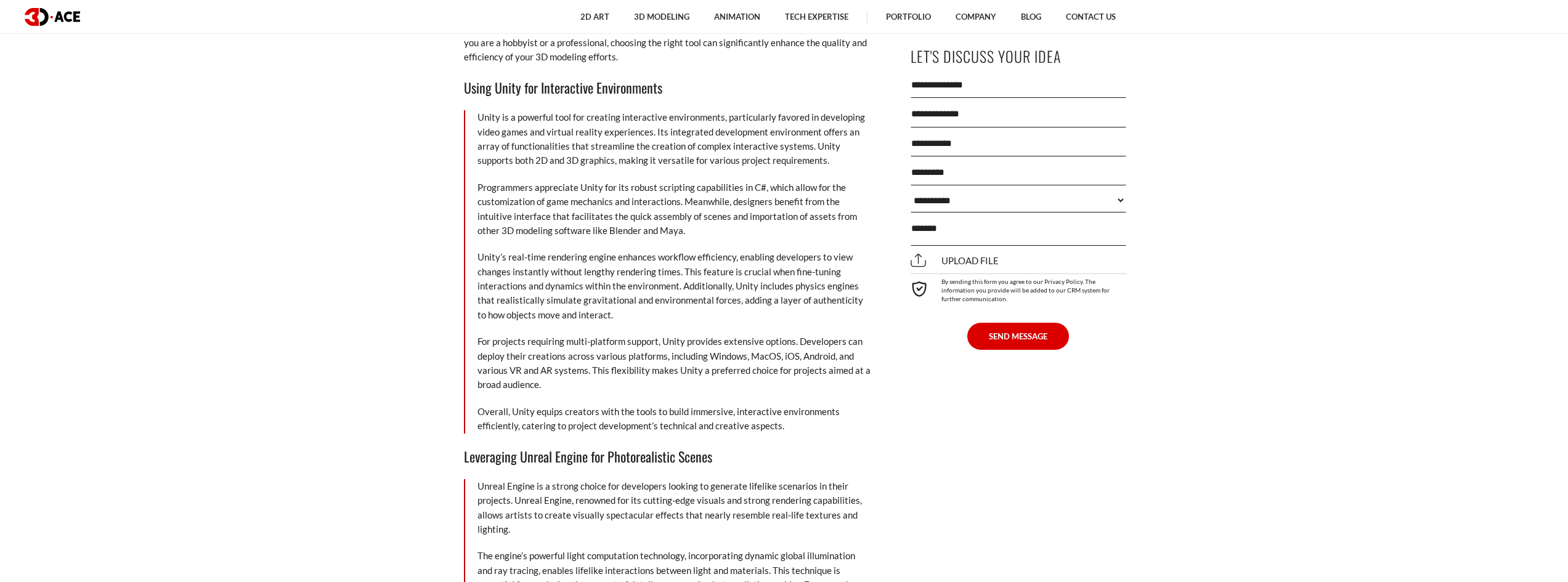
scroll to position [4704, 0]
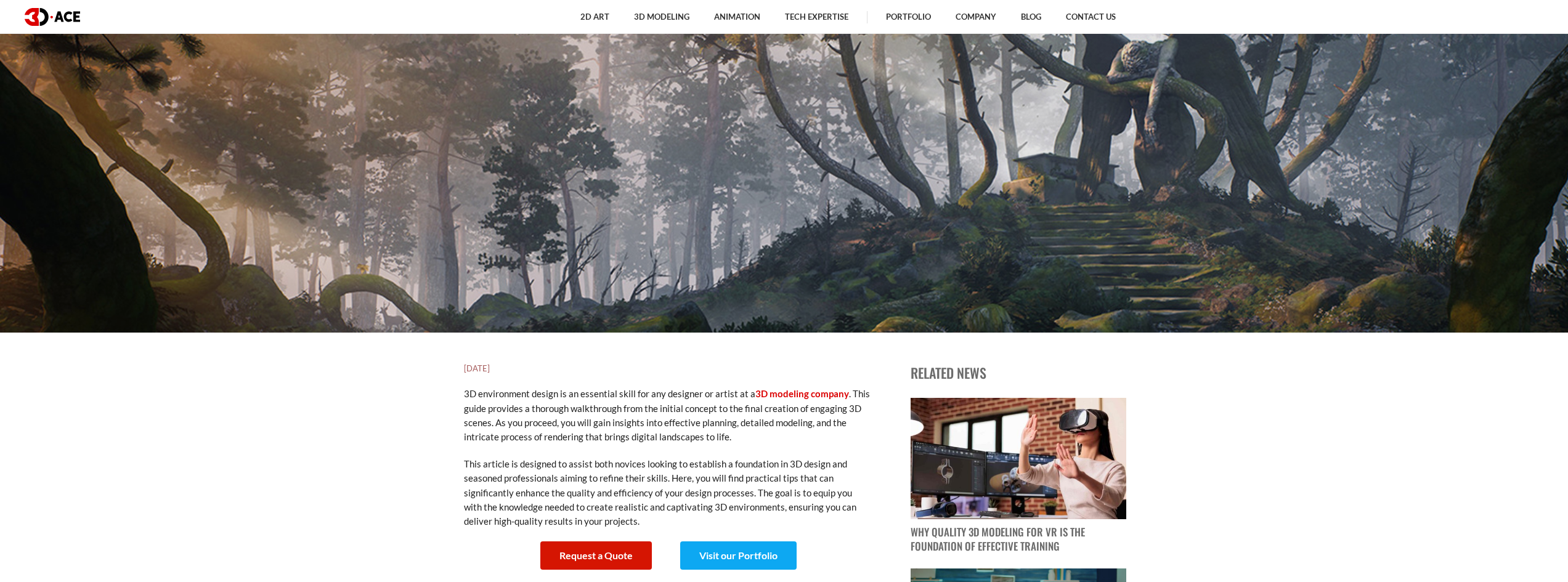
scroll to position [94, 0]
